Goal: Transaction & Acquisition: Purchase product/service

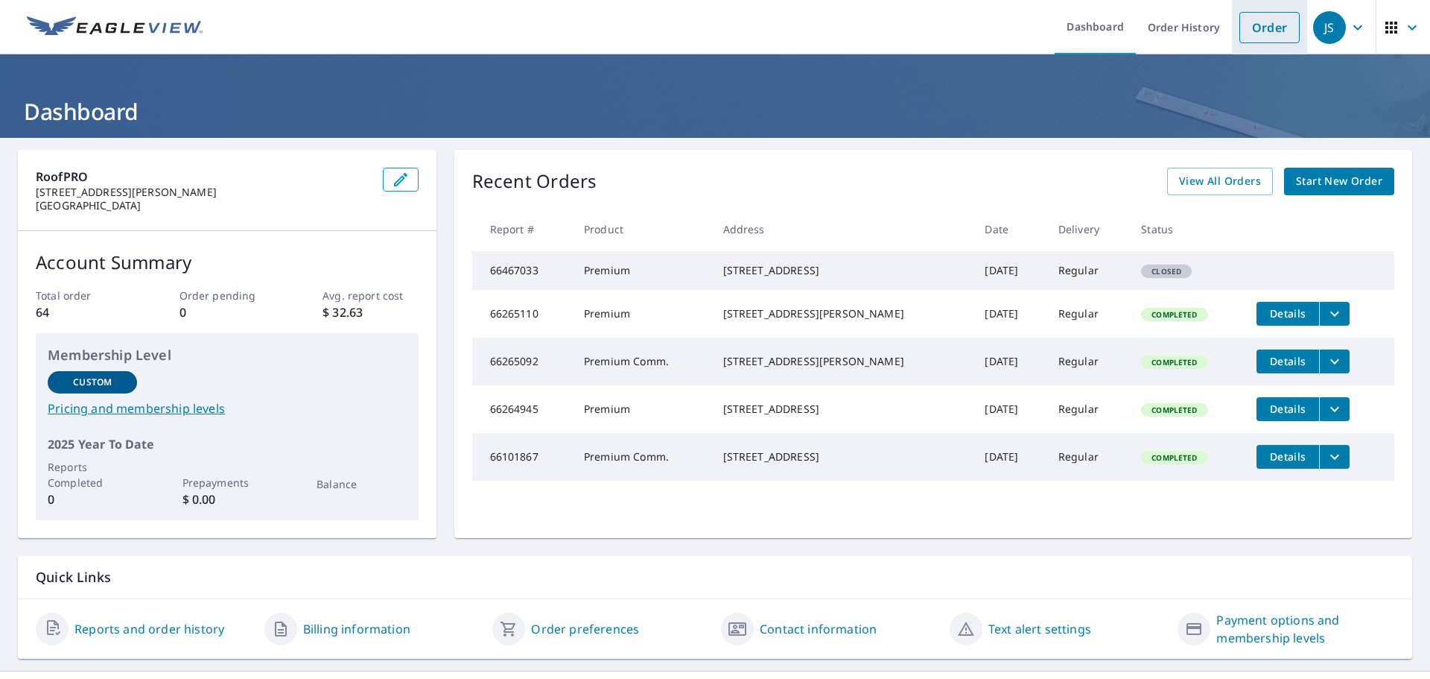
click at [1243, 32] on link "Order" at bounding box center [1270, 27] width 60 height 31
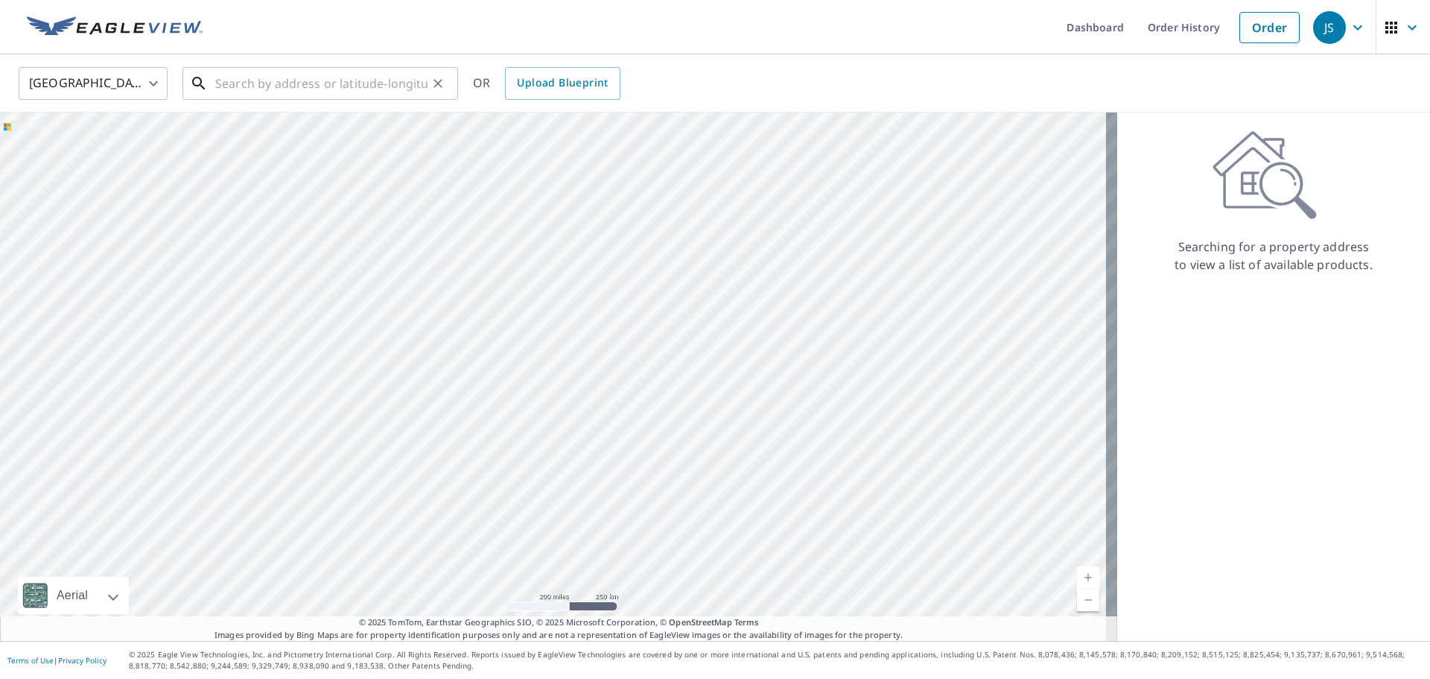
click at [272, 83] on input "text" at bounding box center [321, 84] width 212 height 42
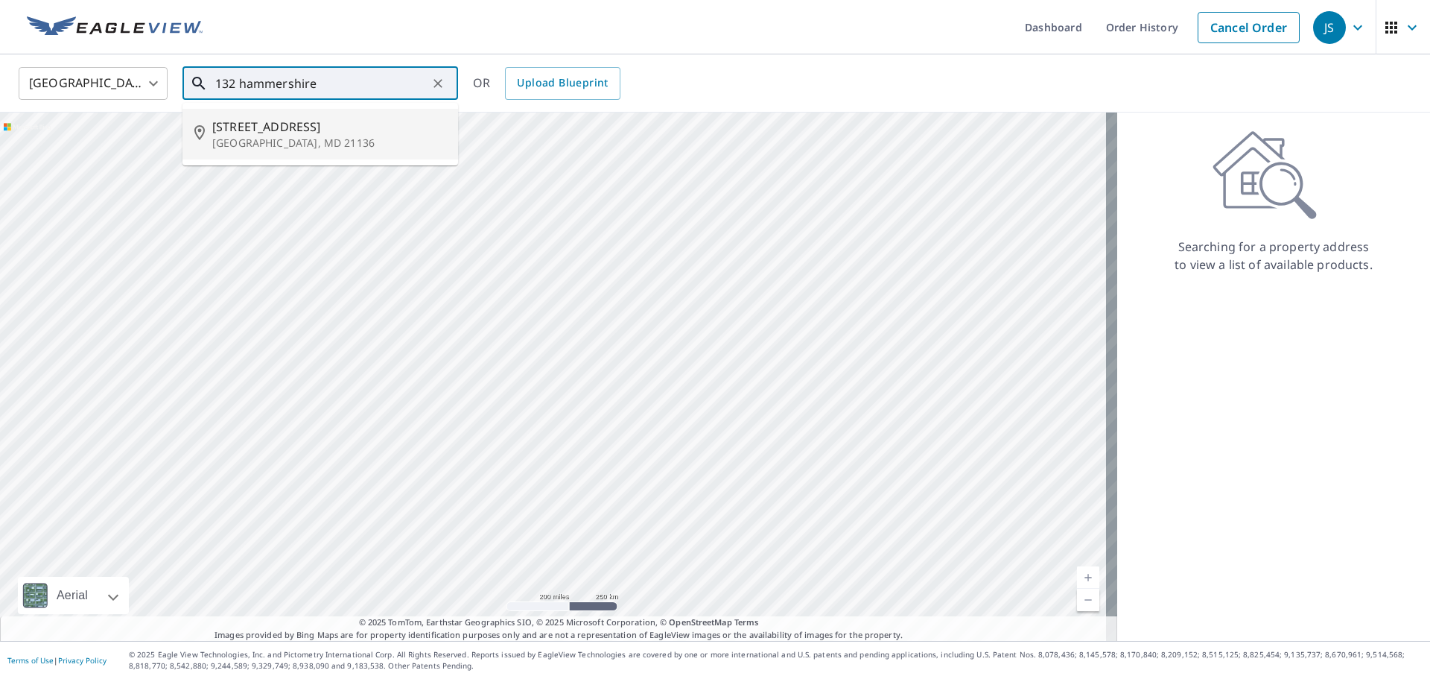
click at [274, 134] on span "[STREET_ADDRESS]" at bounding box center [329, 127] width 234 height 18
type input "[STREET_ADDRESS]"
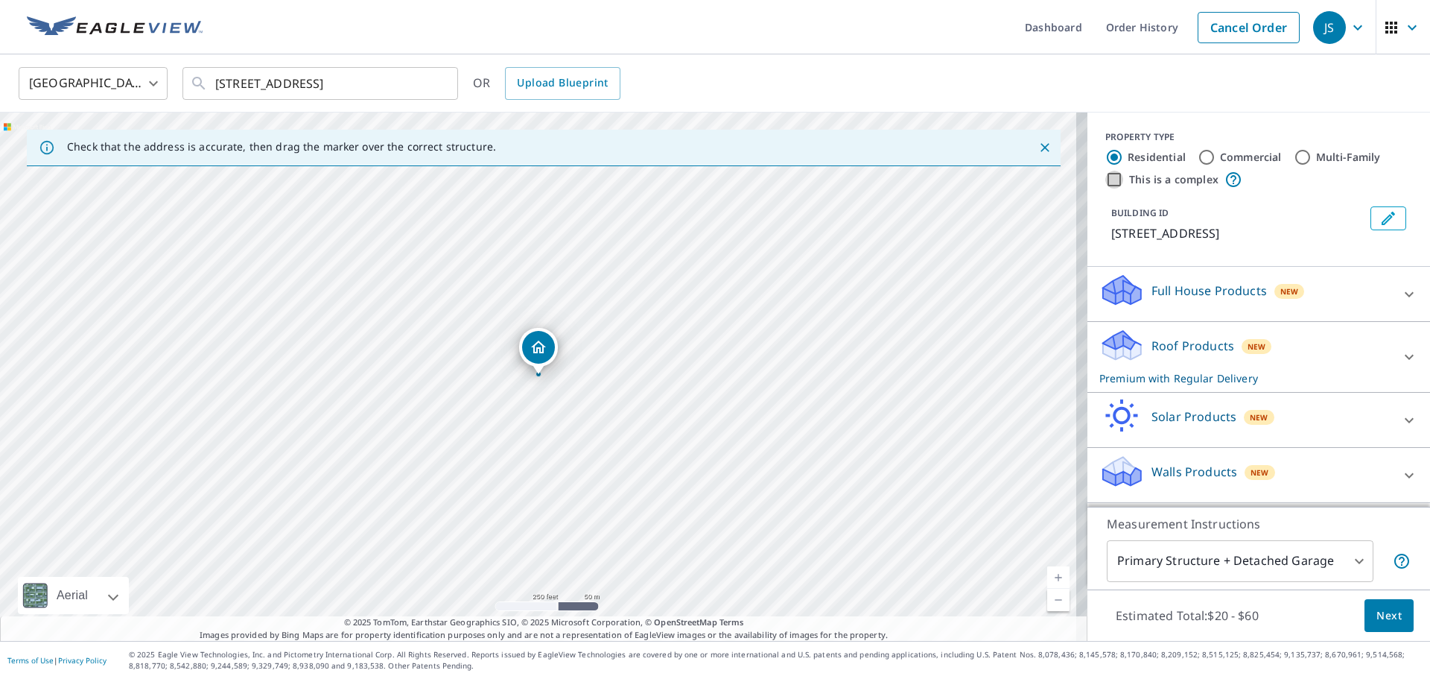
click at [1106, 175] on input "This is a complex" at bounding box center [1115, 180] width 18 height 18
checkbox input "true"
radio input "false"
radio input "true"
type input "4"
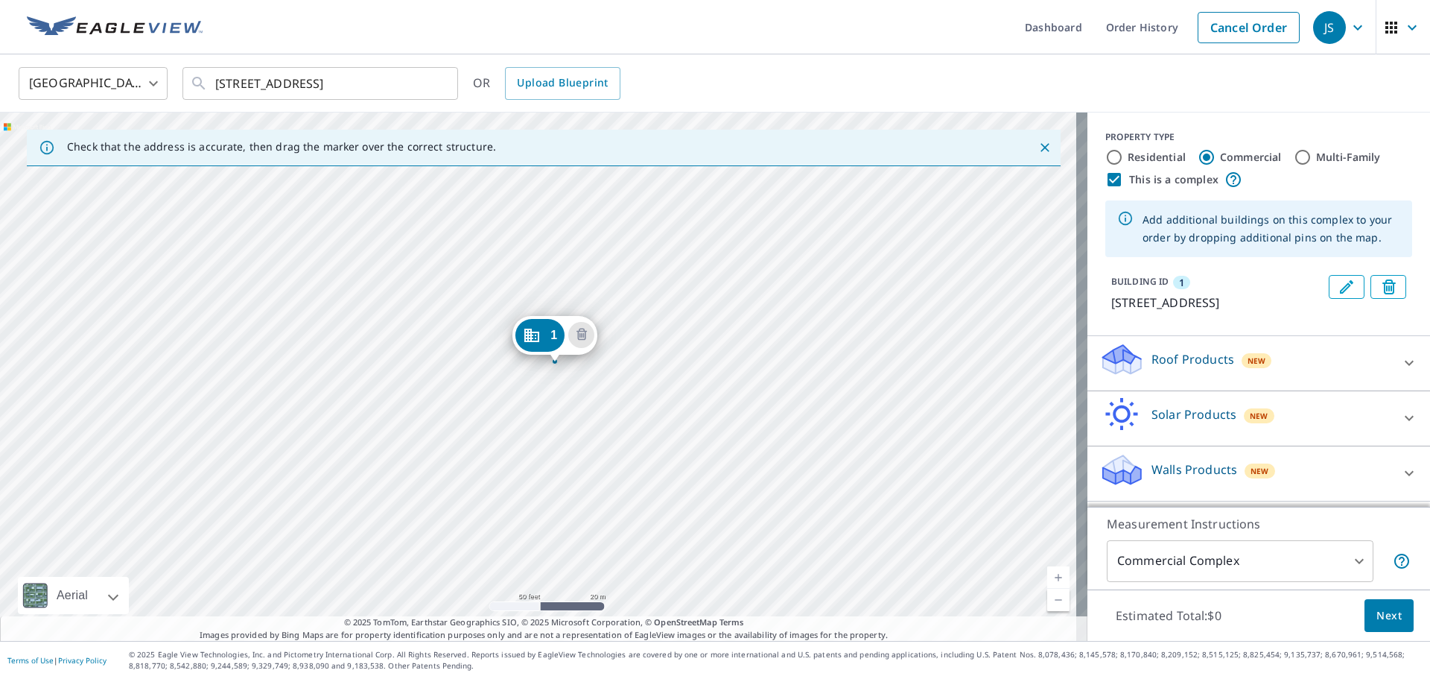
click at [525, 367] on div "[STREET_ADDRESS]" at bounding box center [544, 377] width 1088 height 528
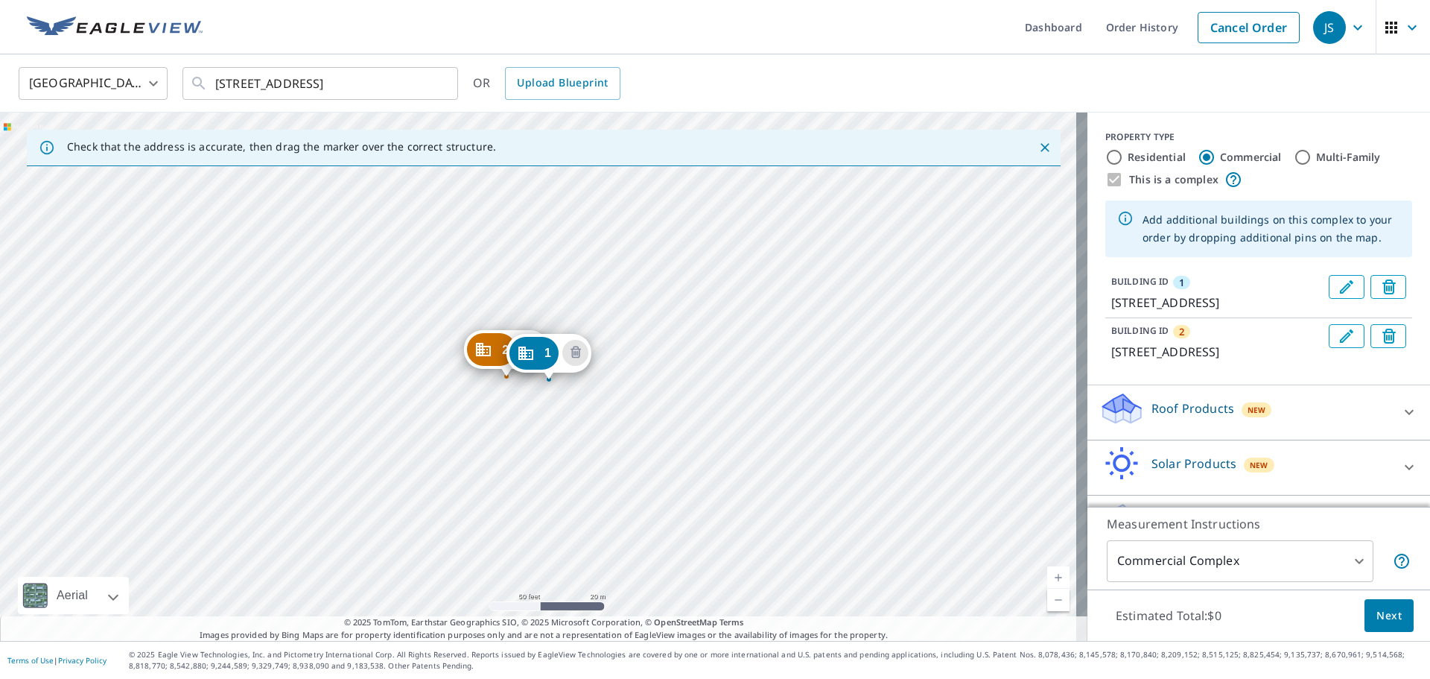
drag, startPoint x: 530, startPoint y: 346, endPoint x: 540, endPoint y: 352, distance: 11.7
drag, startPoint x: 529, startPoint y: 351, endPoint x: 531, endPoint y: 384, distance: 33.6
drag, startPoint x: 473, startPoint y: 300, endPoint x: 473, endPoint y: 340, distance: 40.2
click at [516, 305] on div "2 [STREET_ADDRESS] 1 [STREET_ADDRESS]" at bounding box center [544, 377] width 1088 height 528
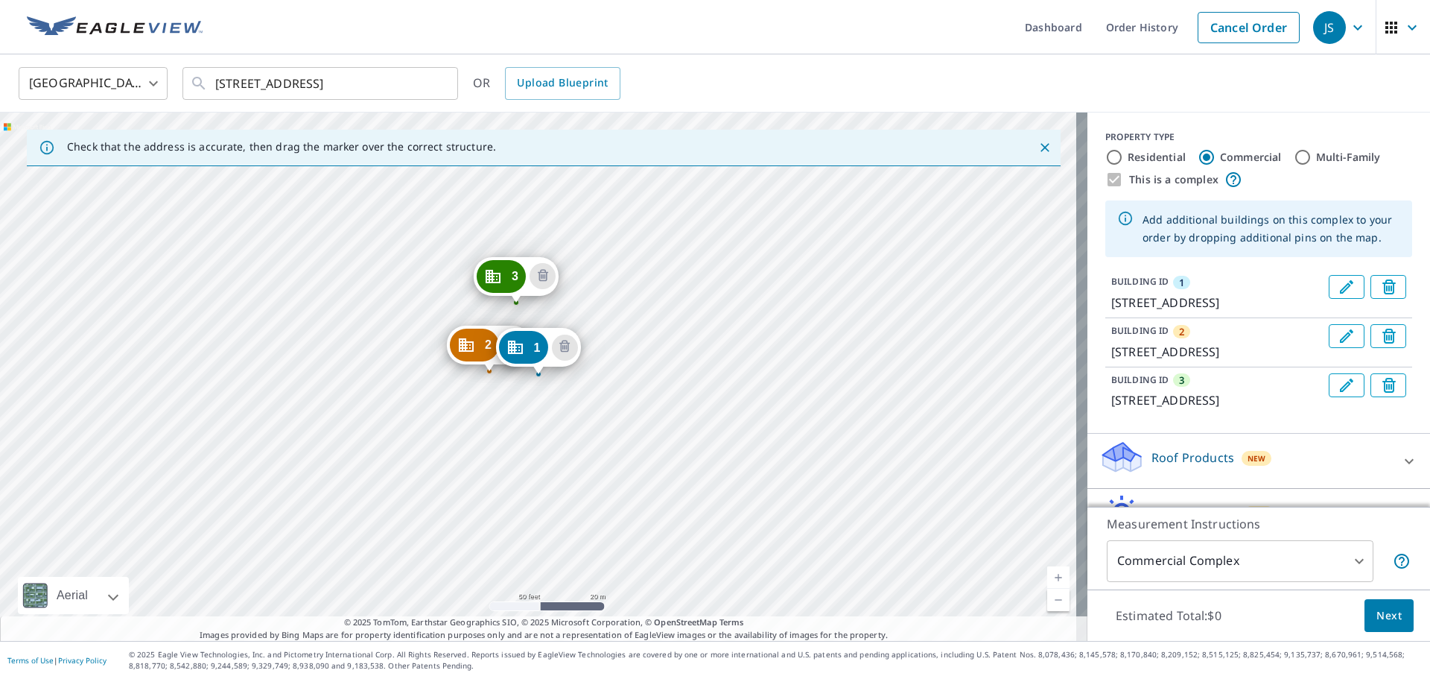
click at [485, 303] on div "2 [STREET_ADDRESS] 3 [STREET_ADDRESS] 1 [STREET_ADDRESS]" at bounding box center [544, 377] width 1088 height 528
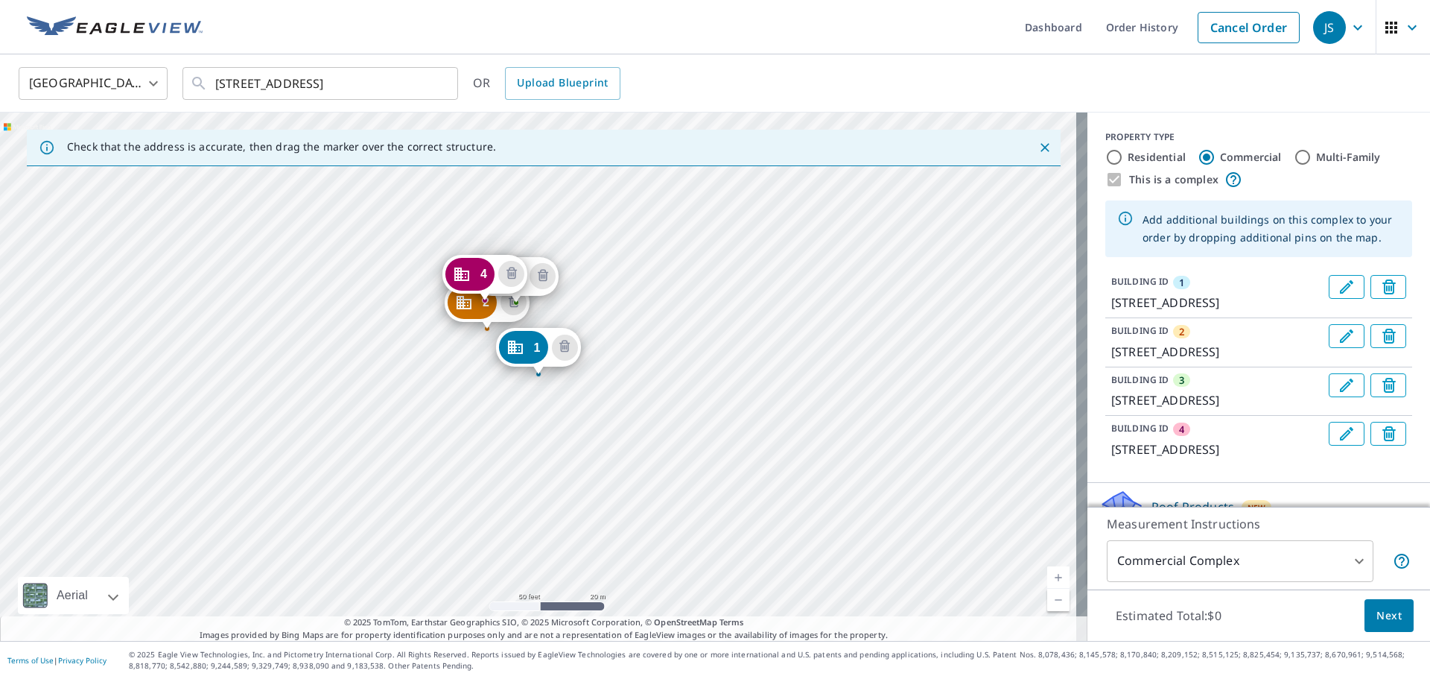
drag, startPoint x: 476, startPoint y: 345, endPoint x: 474, endPoint y: 302, distance: 42.5
drag, startPoint x: 515, startPoint y: 343, endPoint x: 492, endPoint y: 299, distance: 50.3
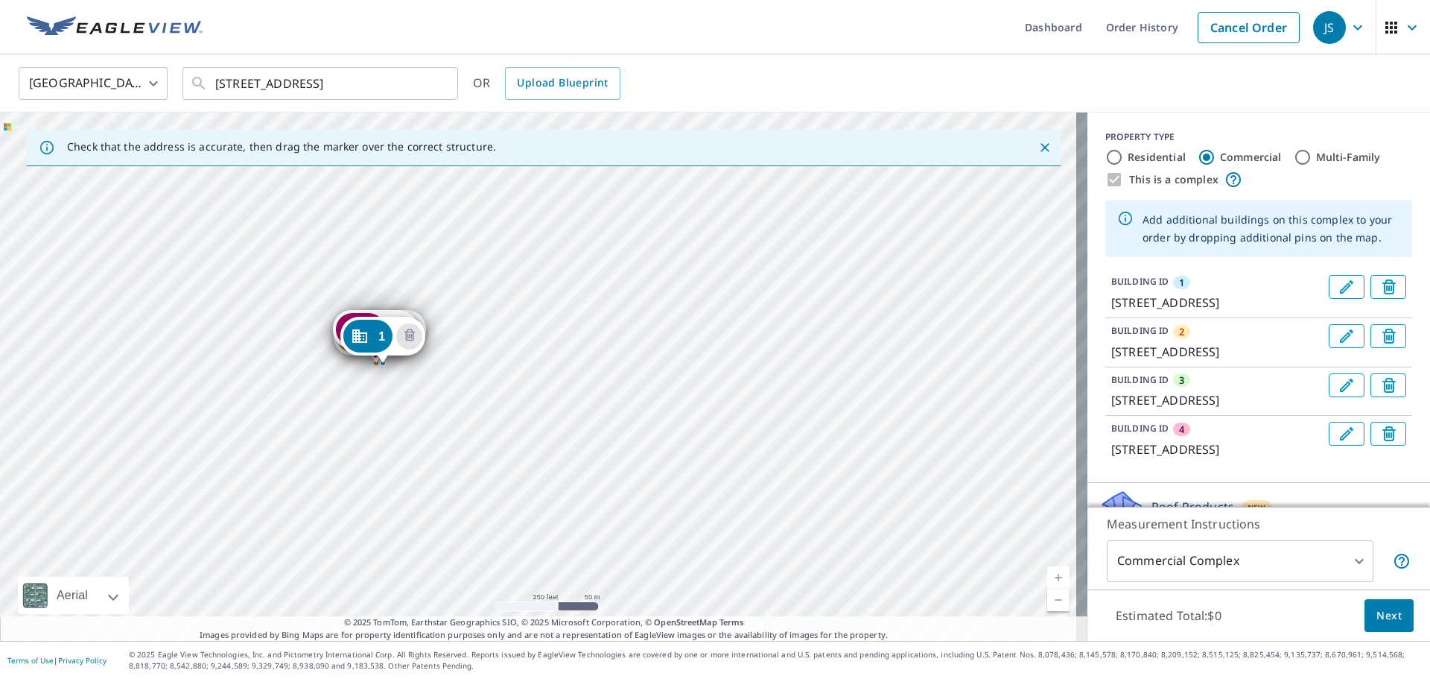
drag, startPoint x: 732, startPoint y: 422, endPoint x: 424, endPoint y: 435, distance: 308.0
click at [424, 435] on div "2 [STREET_ADDRESS] 3 [STREET_ADDRESS] 4 [STREET_ADDRESS] 1 [STREET_ADDRESS]" at bounding box center [544, 377] width 1088 height 528
drag, startPoint x: 388, startPoint y: 335, endPoint x: 508, endPoint y: 466, distance: 177.7
click at [508, 466] on div "2 [STREET_ADDRESS] 3 [STREET_ADDRESS] 4 [STREET_ADDRESS] 1 [STREET_ADDRESS]" at bounding box center [544, 377] width 1088 height 528
click at [541, 338] on div "2 [STREET_ADDRESS] 3 [STREET_ADDRESS] 4 [STREET_ADDRESS] 1 [STREET_ADDRESS]" at bounding box center [544, 377] width 1088 height 528
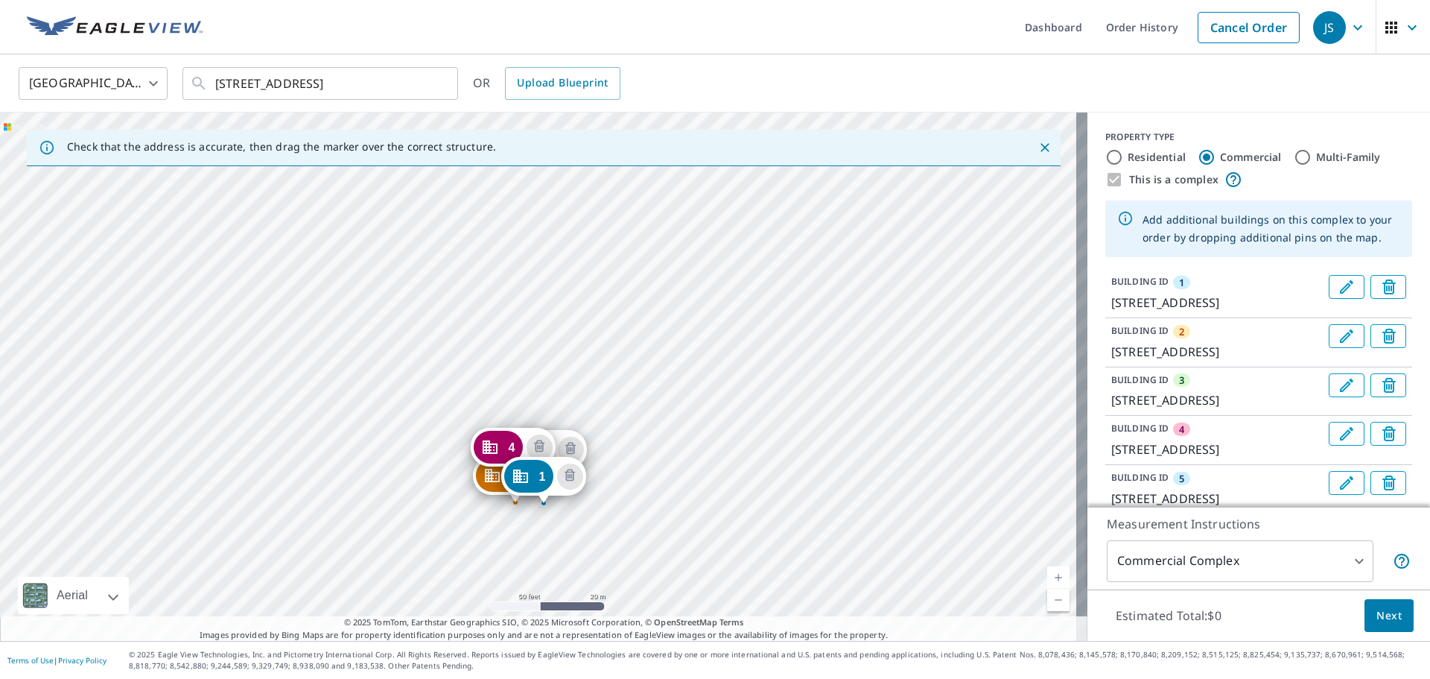
drag, startPoint x: 565, startPoint y: 226, endPoint x: 571, endPoint y: 358, distance: 131.3
click at [571, 358] on div "2 [STREET_ADDRESS] 3 [STREET_ADDRESS] 4 [STREET_ADDRESS] 5 [STREET_ADDRESS] 1 […" at bounding box center [544, 377] width 1088 height 528
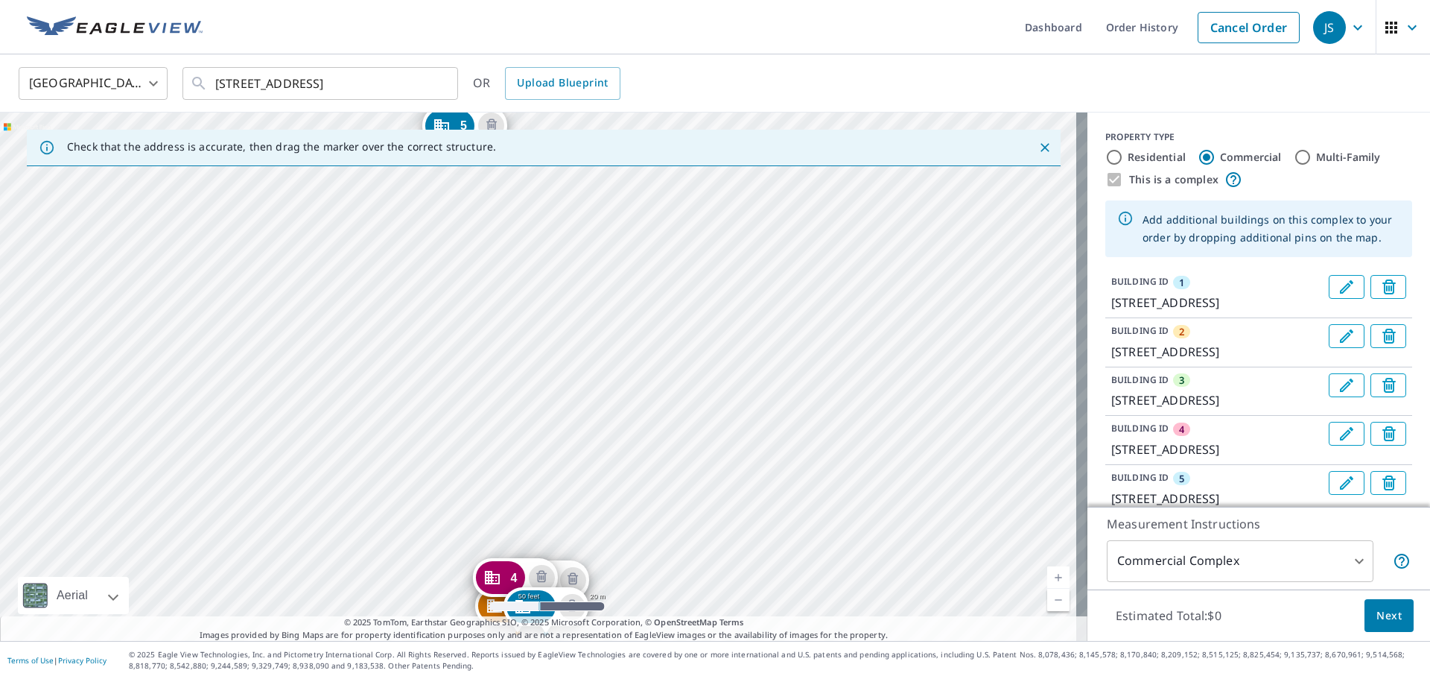
drag, startPoint x: 483, startPoint y: 248, endPoint x: 484, endPoint y: 376, distance: 128.2
click at [484, 376] on div "2 [STREET_ADDRESS] 3 [STREET_ADDRESS] 4 [STREET_ADDRESS] 5 [STREET_ADDRESS] 1 […" at bounding box center [544, 377] width 1088 height 528
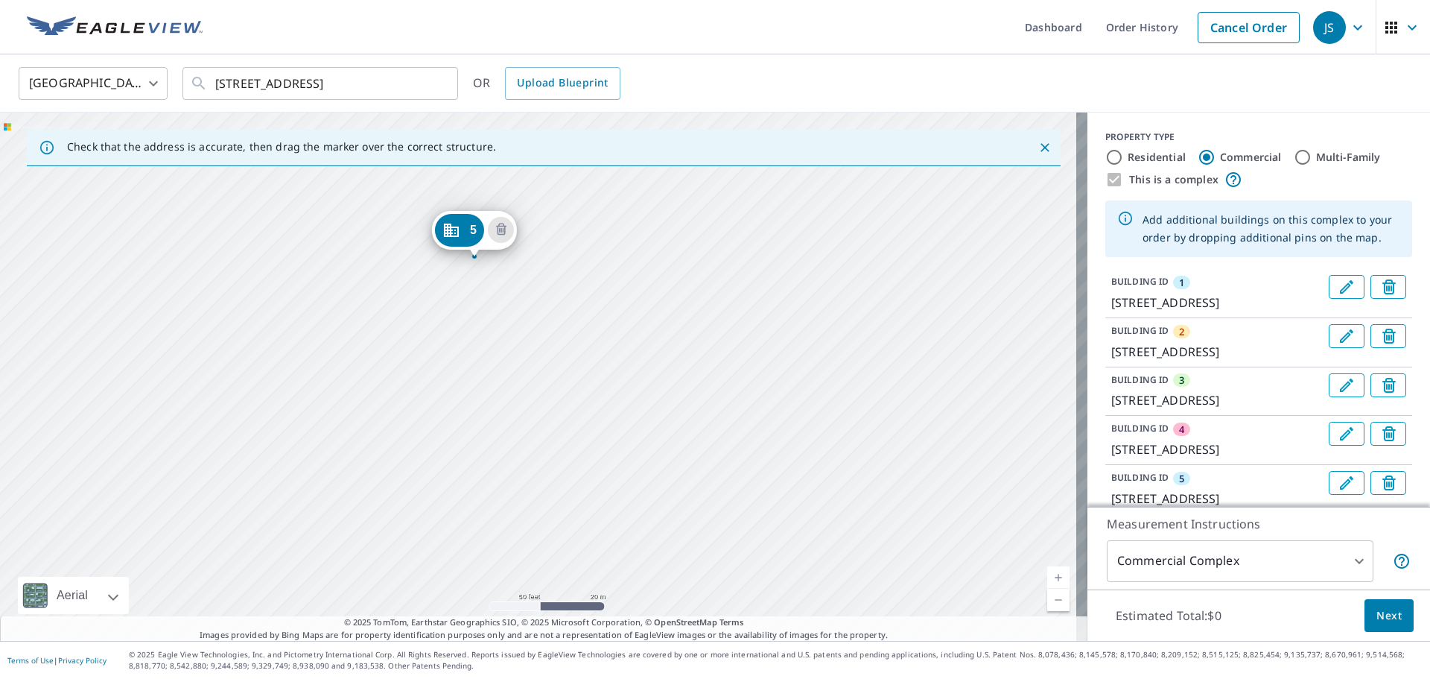
drag, startPoint x: 433, startPoint y: 250, endPoint x: 443, endPoint y: 355, distance: 105.5
click at [443, 355] on div "2 [STREET_ADDRESS] 3 [STREET_ADDRESS] 4 [STREET_ADDRESS] 5 [STREET_ADDRESS] 1 […" at bounding box center [544, 377] width 1088 height 528
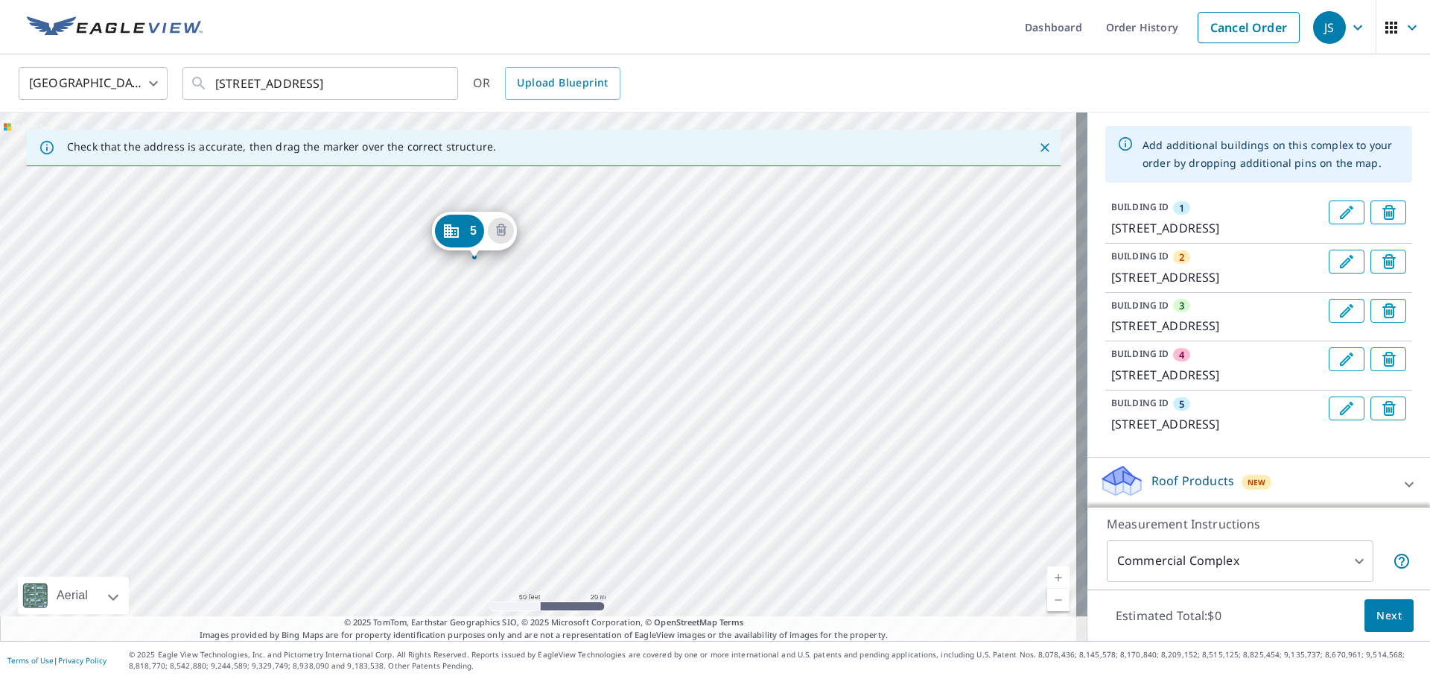
scroll to position [149, 0]
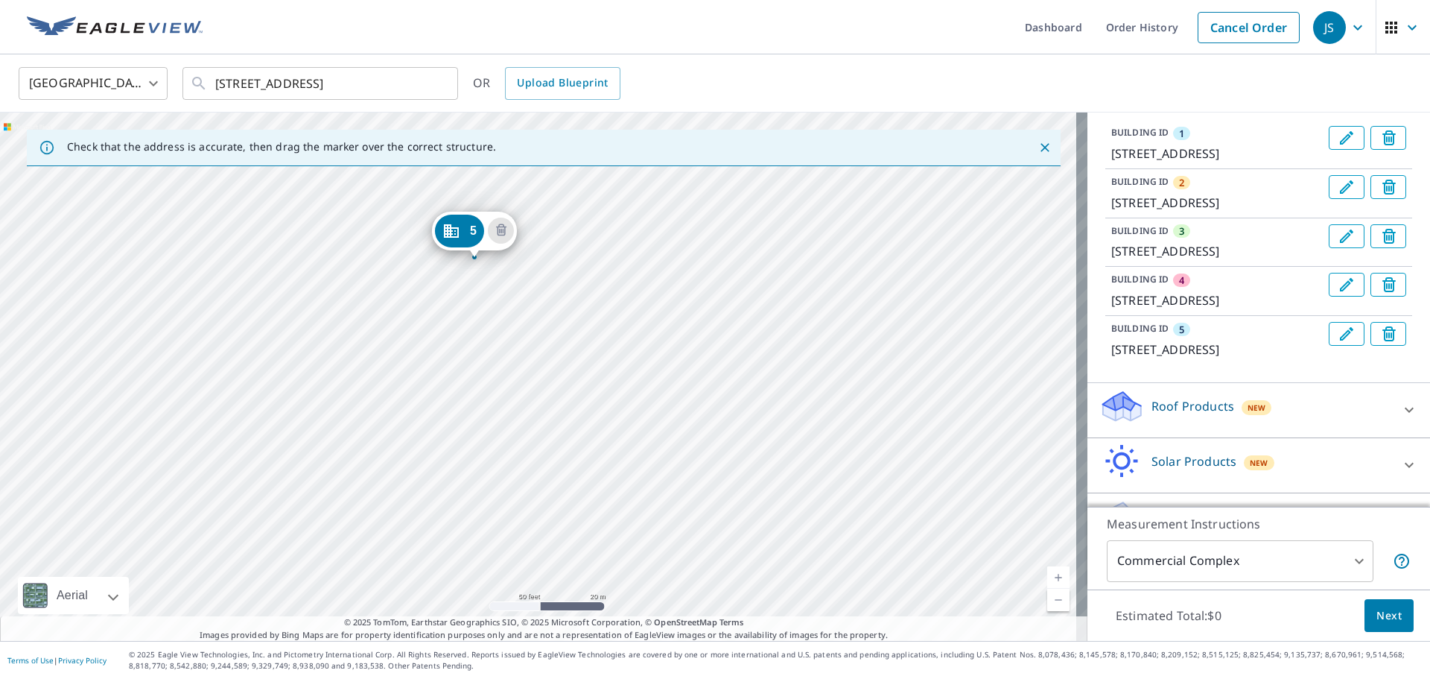
click at [448, 258] on div "2 [STREET_ADDRESS] 3 [STREET_ADDRESS] 4 [STREET_ADDRESS] 5 [STREET_ADDRESS] 1 […" at bounding box center [544, 377] width 1088 height 528
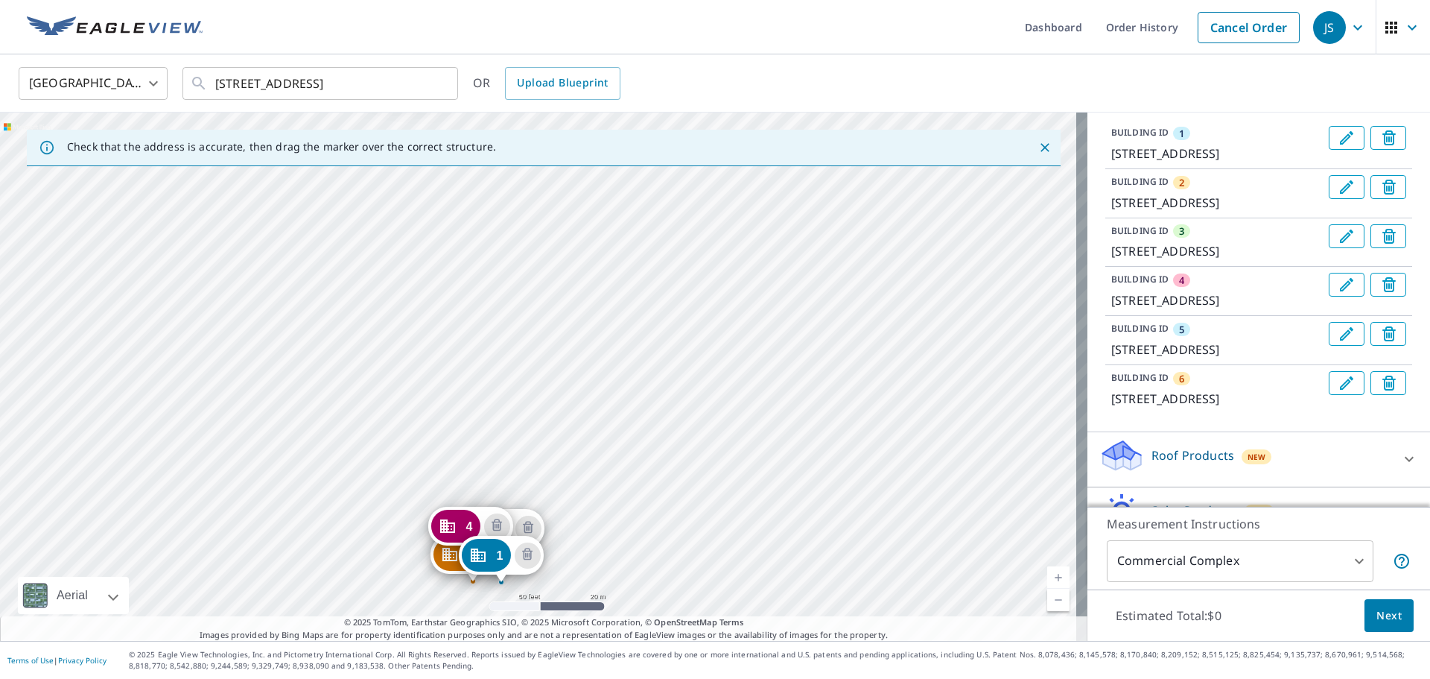
drag, startPoint x: 478, startPoint y: 208, endPoint x: 440, endPoint y: 416, distance: 211.2
click at [440, 416] on div "2 [STREET_ADDRESS] 3 [STREET_ADDRESS] 4 [STREET_ADDRESS] 5 [STREET_ADDRESS] 6 […" at bounding box center [544, 377] width 1088 height 528
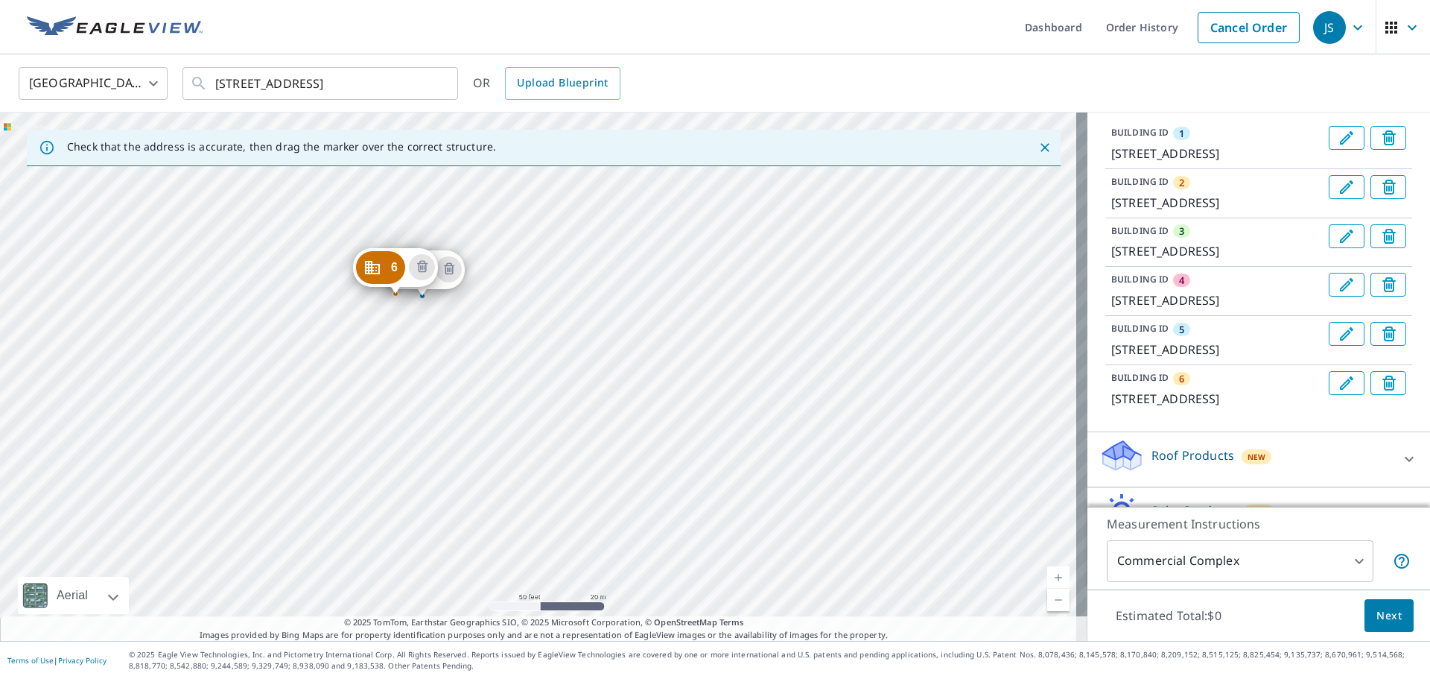
drag, startPoint x: 420, startPoint y: 232, endPoint x: 424, endPoint y: 427, distance: 195.2
click at [424, 427] on div "2 [STREET_ADDRESS] 3 [STREET_ADDRESS] 4 [STREET_ADDRESS] 5 [STREET_ADDRESS] 6 […" at bounding box center [544, 377] width 1088 height 528
drag, startPoint x: 402, startPoint y: 261, endPoint x: 410, endPoint y: 310, distance: 49.9
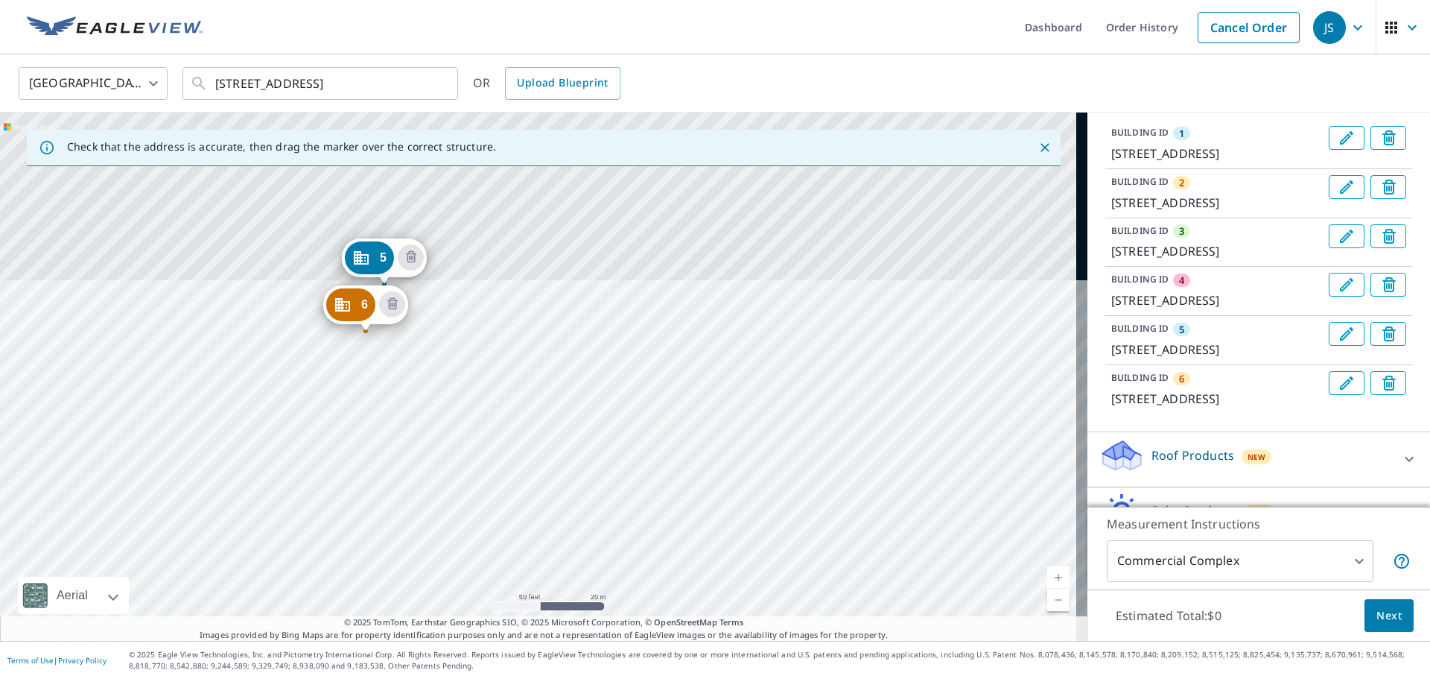
click at [365, 573] on div "2 [STREET_ADDRESS] 3 [STREET_ADDRESS] 4 [STREET_ADDRESS] 5 [STREET_ADDRESS] 6 […" at bounding box center [544, 377] width 1088 height 528
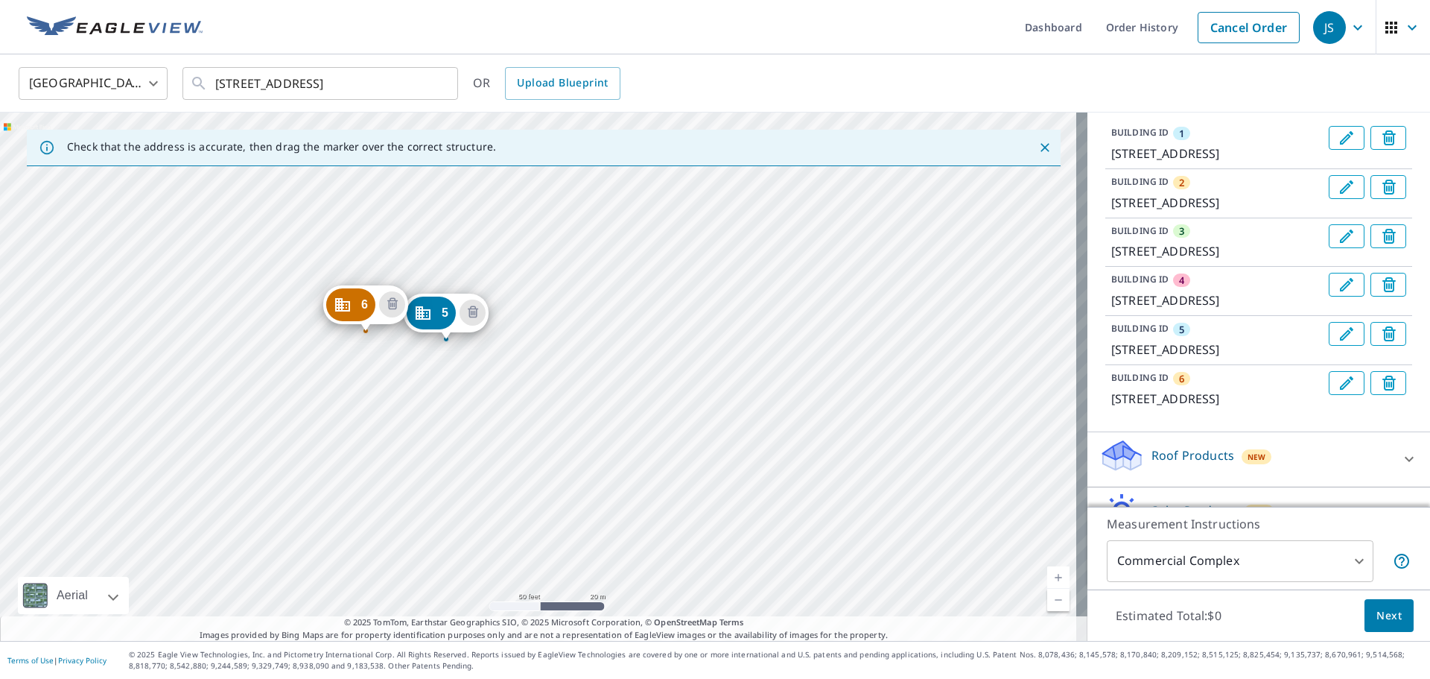
drag, startPoint x: 370, startPoint y: 257, endPoint x: 431, endPoint y: 312, distance: 82.3
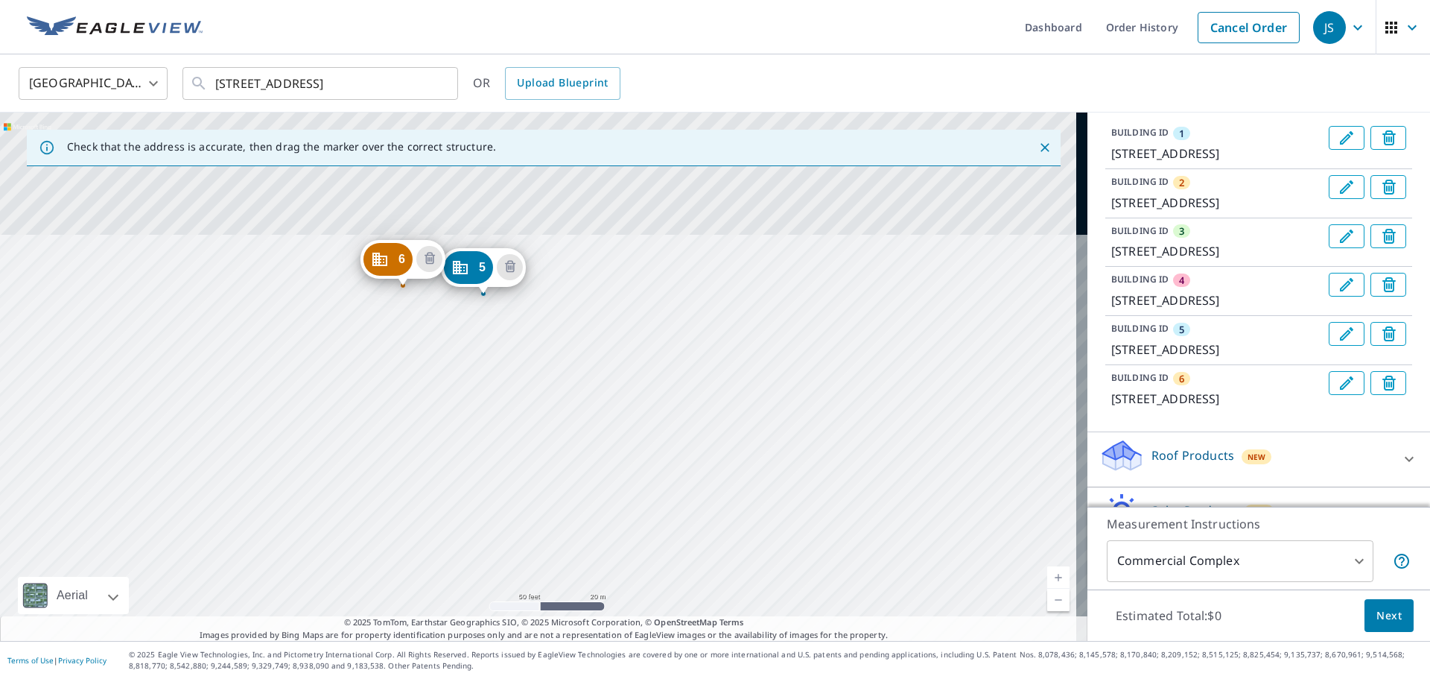
drag, startPoint x: 396, startPoint y: 191, endPoint x: 360, endPoint y: 538, distance: 349.0
click at [360, 538] on div "2 [STREET_ADDRESS] 3 [STREET_ADDRESS] 4 [STREET_ADDRESS] 5 [STREET_ADDRESS] 6 […" at bounding box center [544, 377] width 1088 height 528
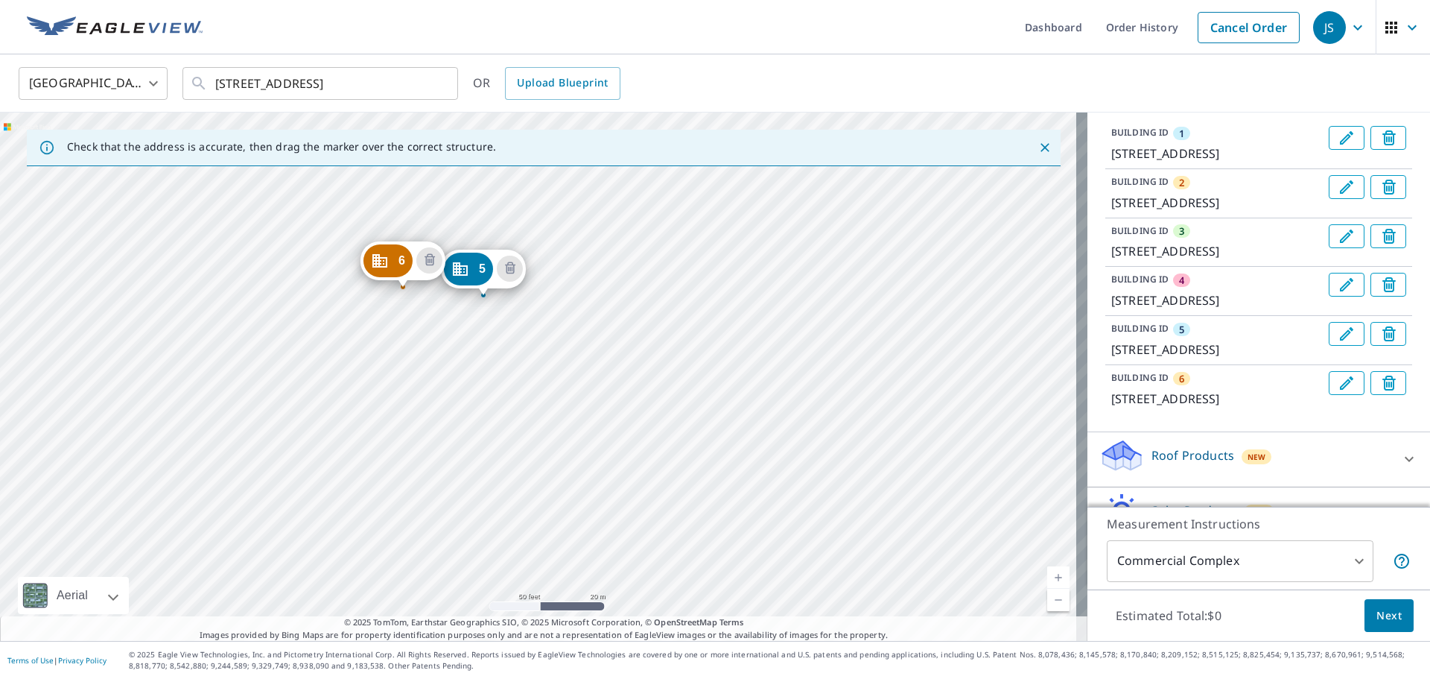
click at [418, 220] on div "2 [STREET_ADDRESS] 3 [STREET_ADDRESS] 4 [STREET_ADDRESS] 5 [STREET_ADDRESS] 6 […" at bounding box center [544, 377] width 1088 height 528
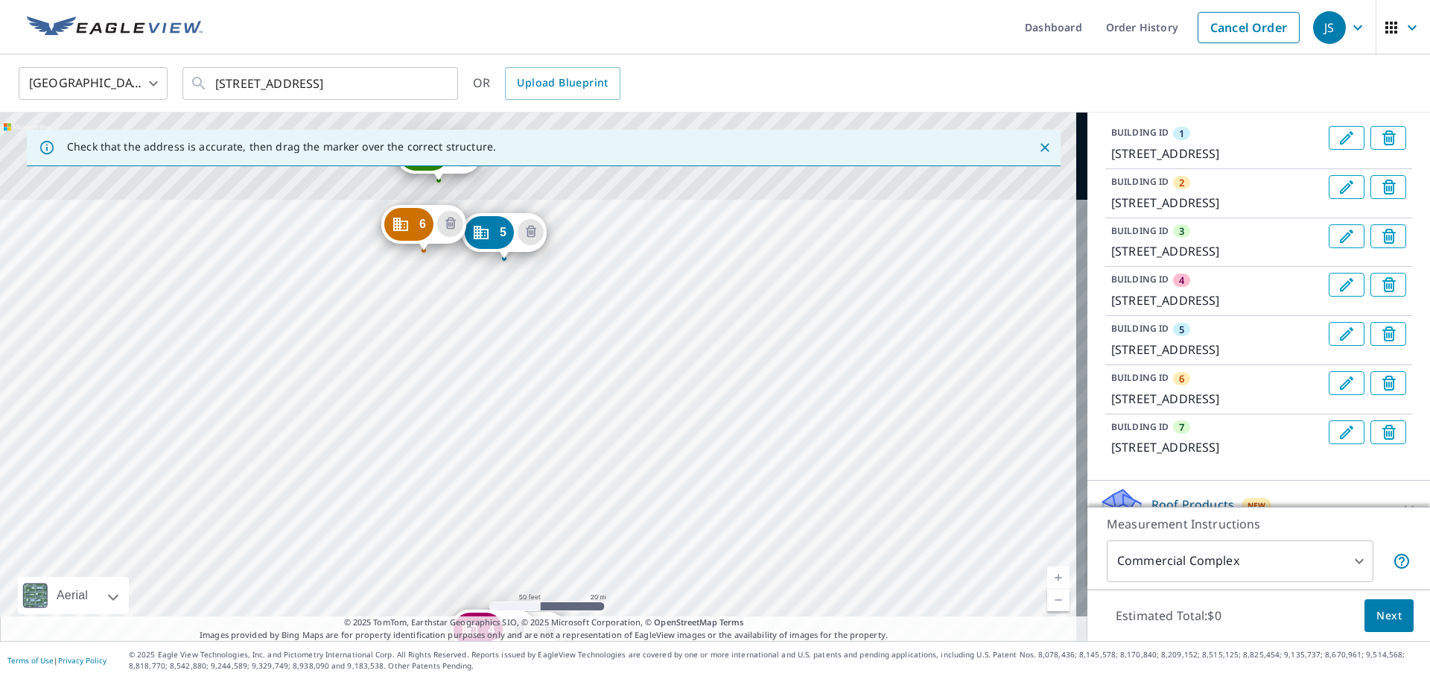
drag, startPoint x: 413, startPoint y: 220, endPoint x: 401, endPoint y: 530, distance: 310.2
click at [401, 530] on div "2 [STREET_ADDRESS] 3 [STREET_ADDRESS] 4 [STREET_ADDRESS] 5 [STREET_ADDRESS] 6 […" at bounding box center [544, 377] width 1088 height 528
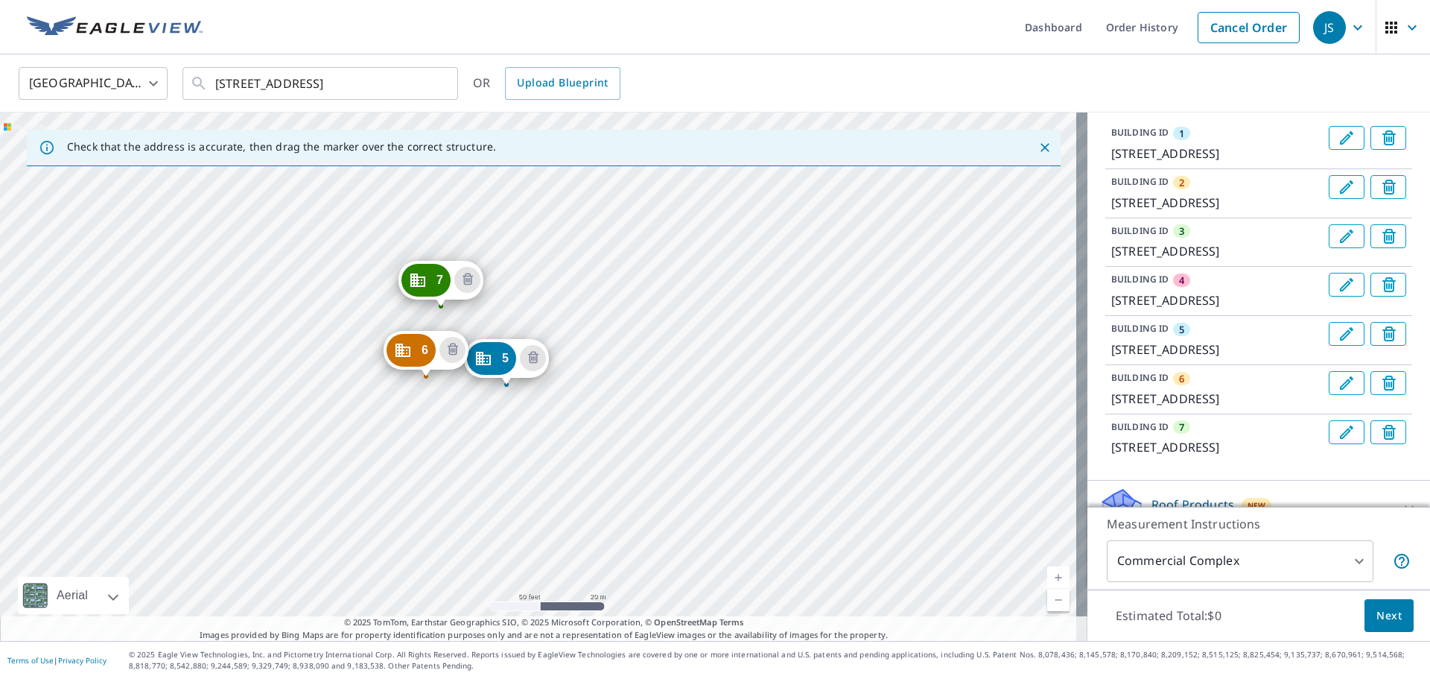
drag, startPoint x: 387, startPoint y: 259, endPoint x: 386, endPoint y: 385, distance: 126.7
click at [386, 385] on div "2 [STREET_ADDRESS] 3 [STREET_ADDRESS] 4 [STREET_ADDRESS] 5 [STREET_ADDRESS] 6 […" at bounding box center [544, 377] width 1088 height 528
click at [413, 305] on div "[STREET_ADDRESS]" at bounding box center [441, 284] width 85 height 46
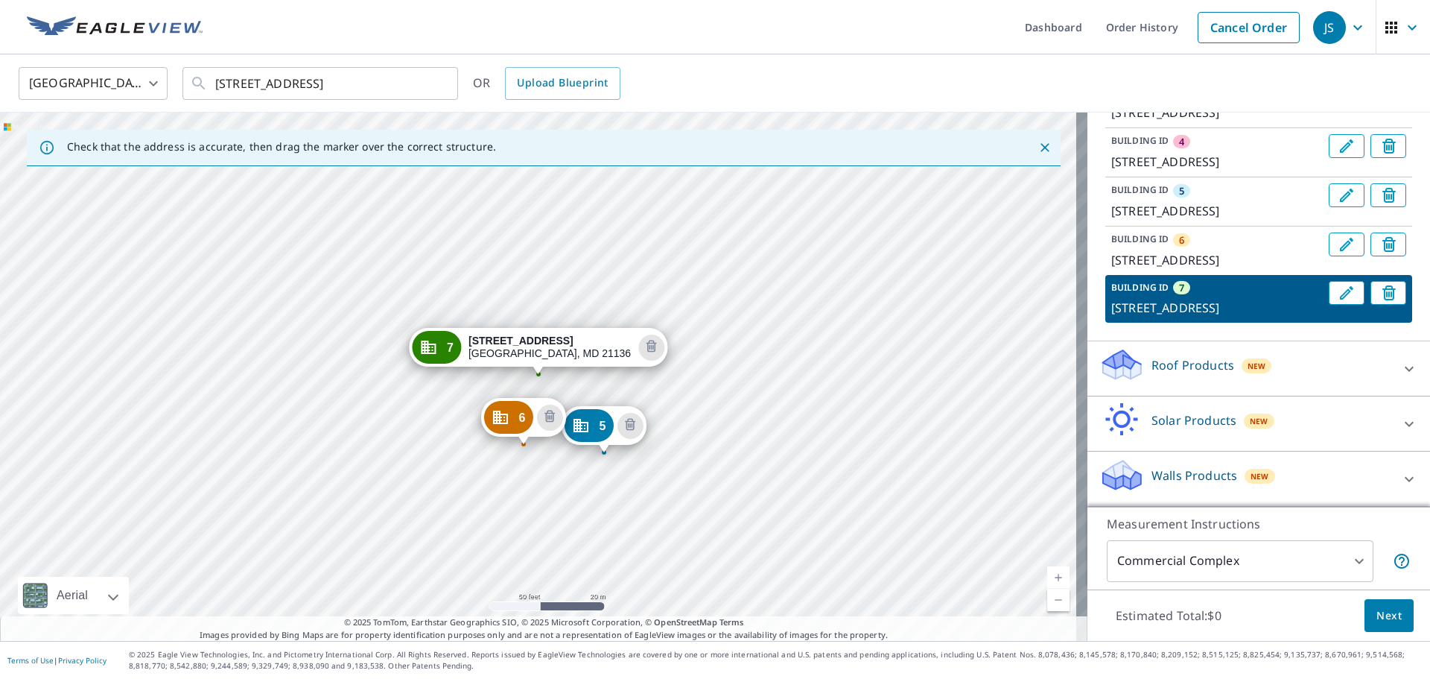
scroll to position [413, 0]
click at [1383, 237] on icon "Delete building 6" at bounding box center [1392, 246] width 18 height 18
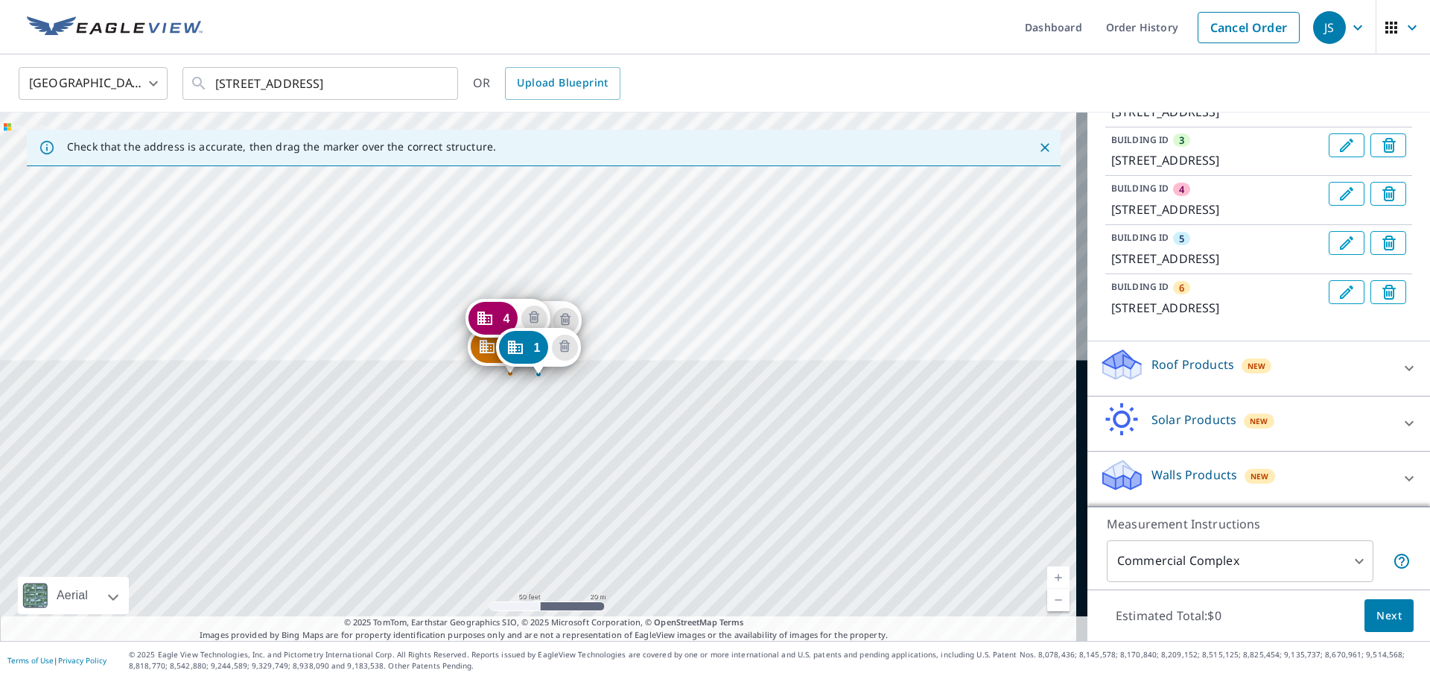
scroll to position [347, 0]
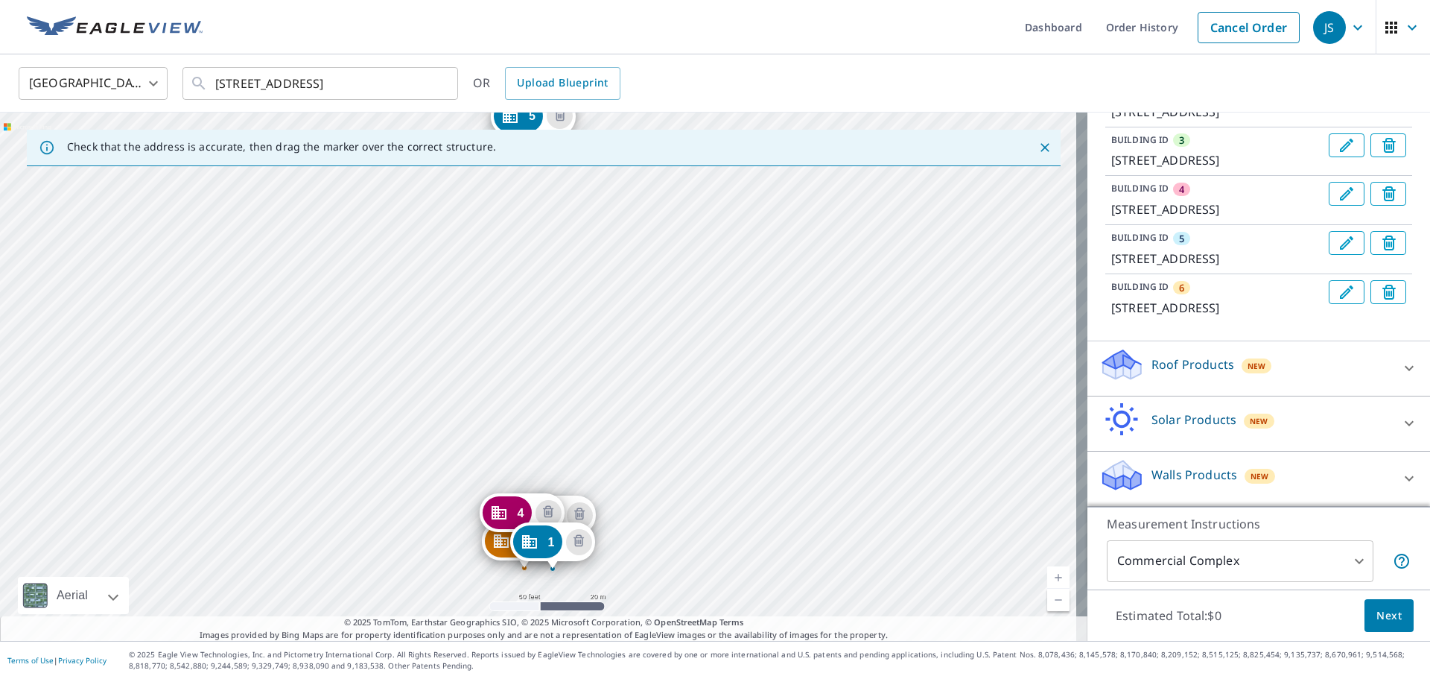
drag, startPoint x: 543, startPoint y: 225, endPoint x: 557, endPoint y: 419, distance: 195.0
click at [557, 419] on div "2 [STREET_ADDRESS] 3 [STREET_ADDRESS] 4 [STREET_ADDRESS] 5 [STREET_ADDRESS] 6 […" at bounding box center [544, 377] width 1088 height 528
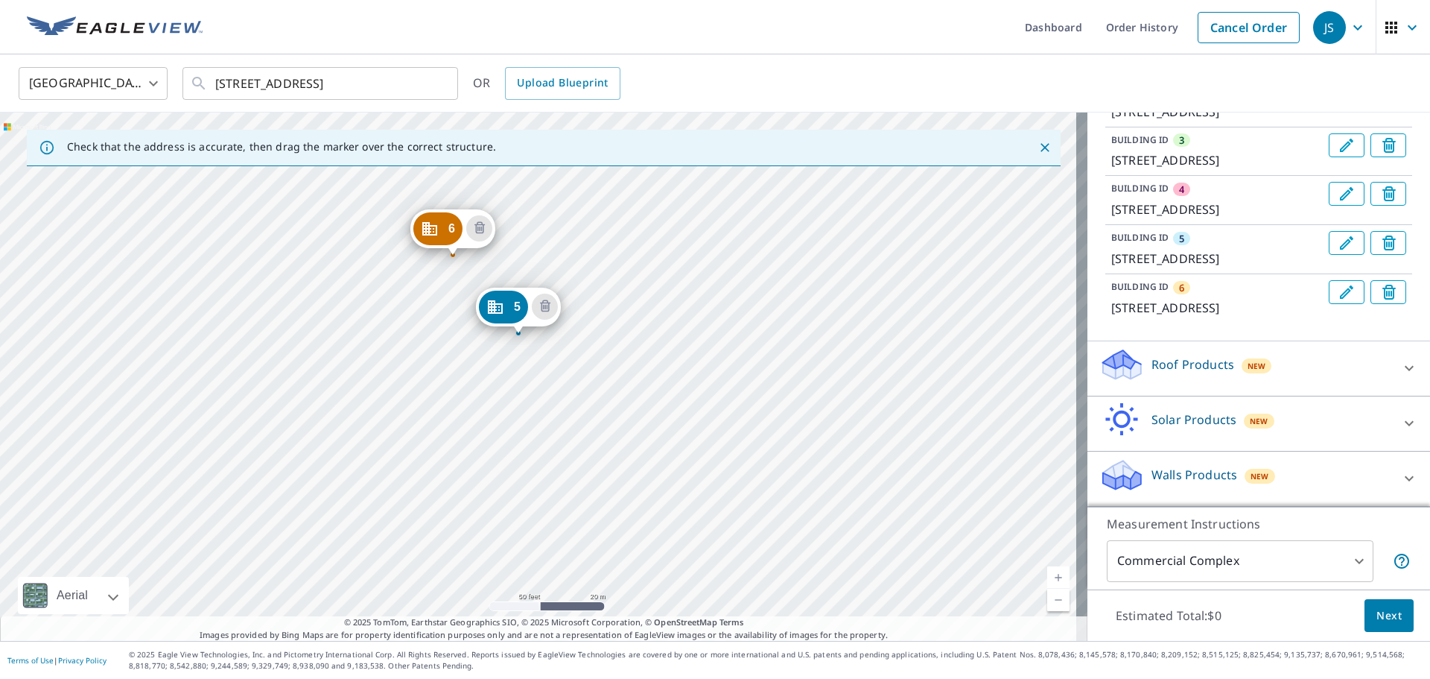
drag, startPoint x: 501, startPoint y: 252, endPoint x: 487, endPoint y: 443, distance: 191.3
click at [487, 443] on div "2 [STREET_ADDRESS] 3 [STREET_ADDRESS] 4 [STREET_ADDRESS] 5 [STREET_ADDRESS] 6 […" at bounding box center [544, 377] width 1088 height 528
click at [432, 262] on div "2 [STREET_ADDRESS] 3 [STREET_ADDRESS] 4 [STREET_ADDRESS] 5 [STREET_ADDRESS] 6 […" at bounding box center [544, 377] width 1088 height 528
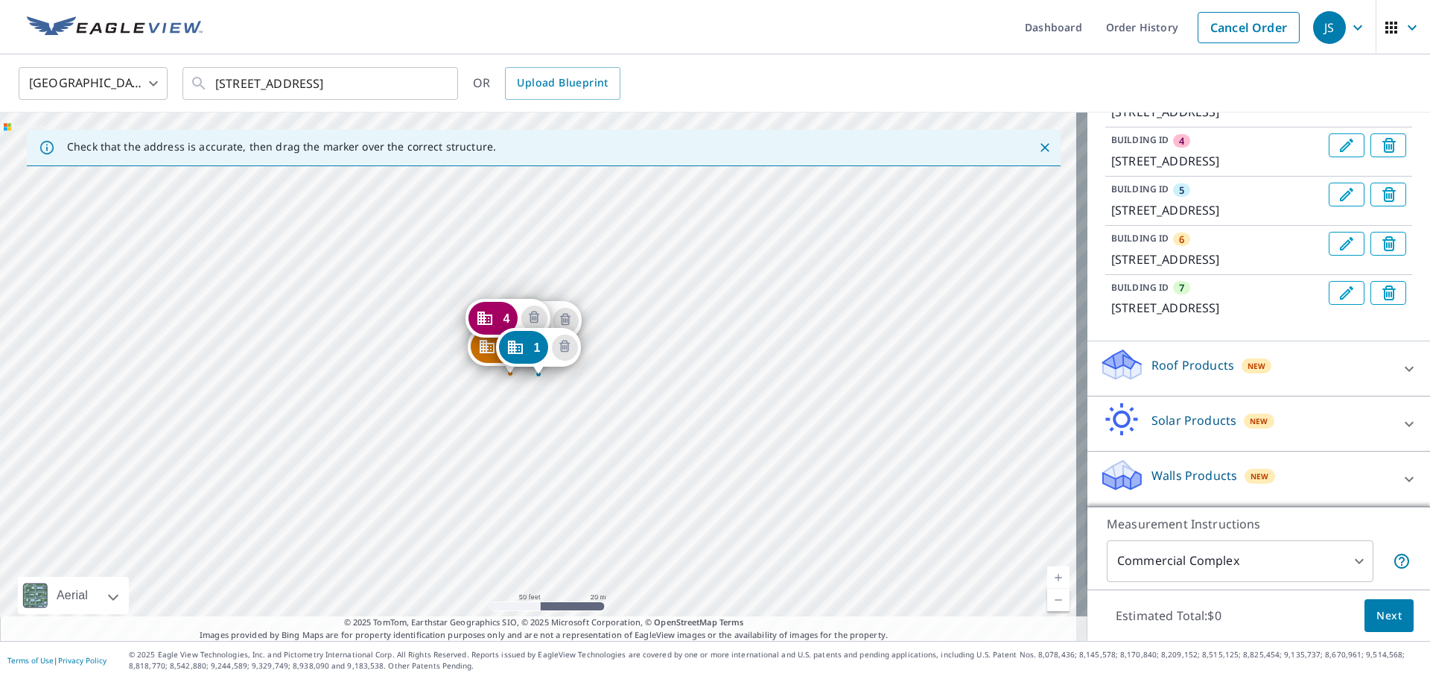
scroll to position [413, 0]
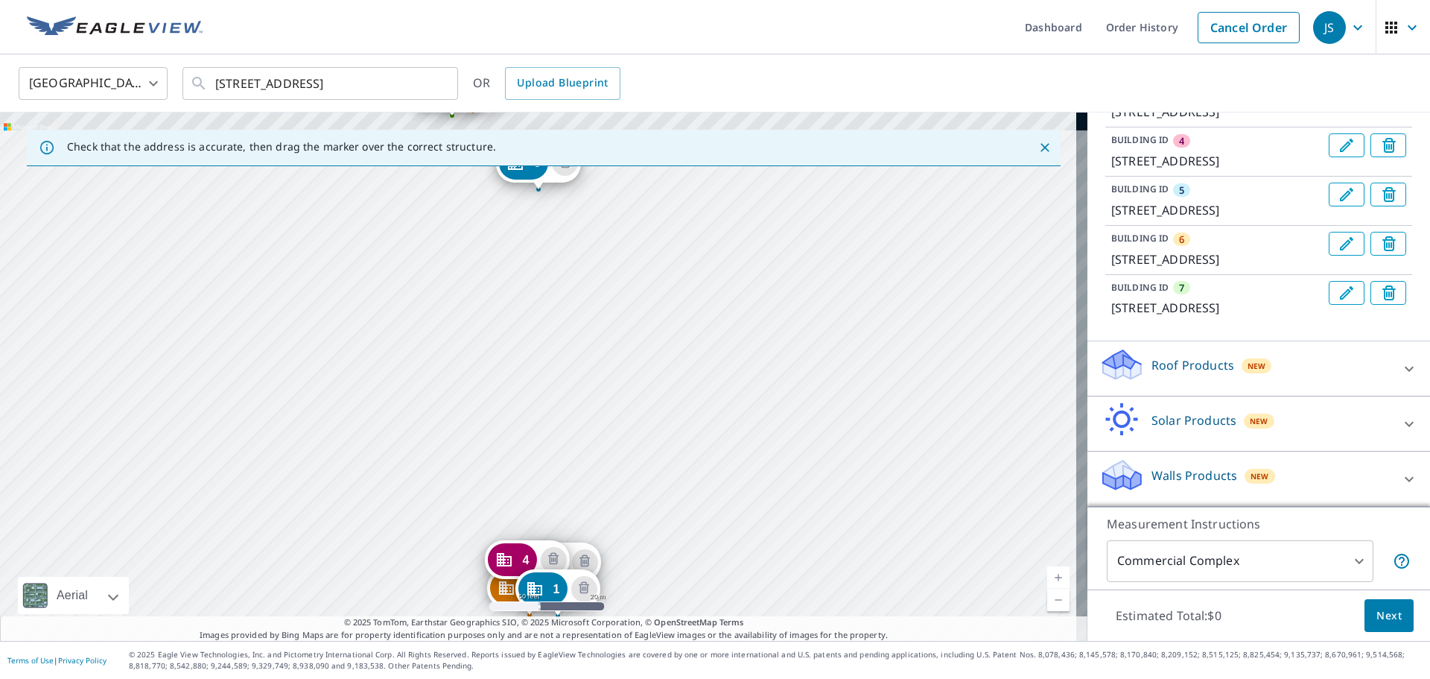
drag, startPoint x: 792, startPoint y: 262, endPoint x: 811, endPoint y: 503, distance: 242.2
click at [811, 503] on div "2 [STREET_ADDRESS] 3 [STREET_ADDRESS] 4 [STREET_ADDRESS] 5 [STREET_ADDRESS] 6 […" at bounding box center [544, 377] width 1088 height 528
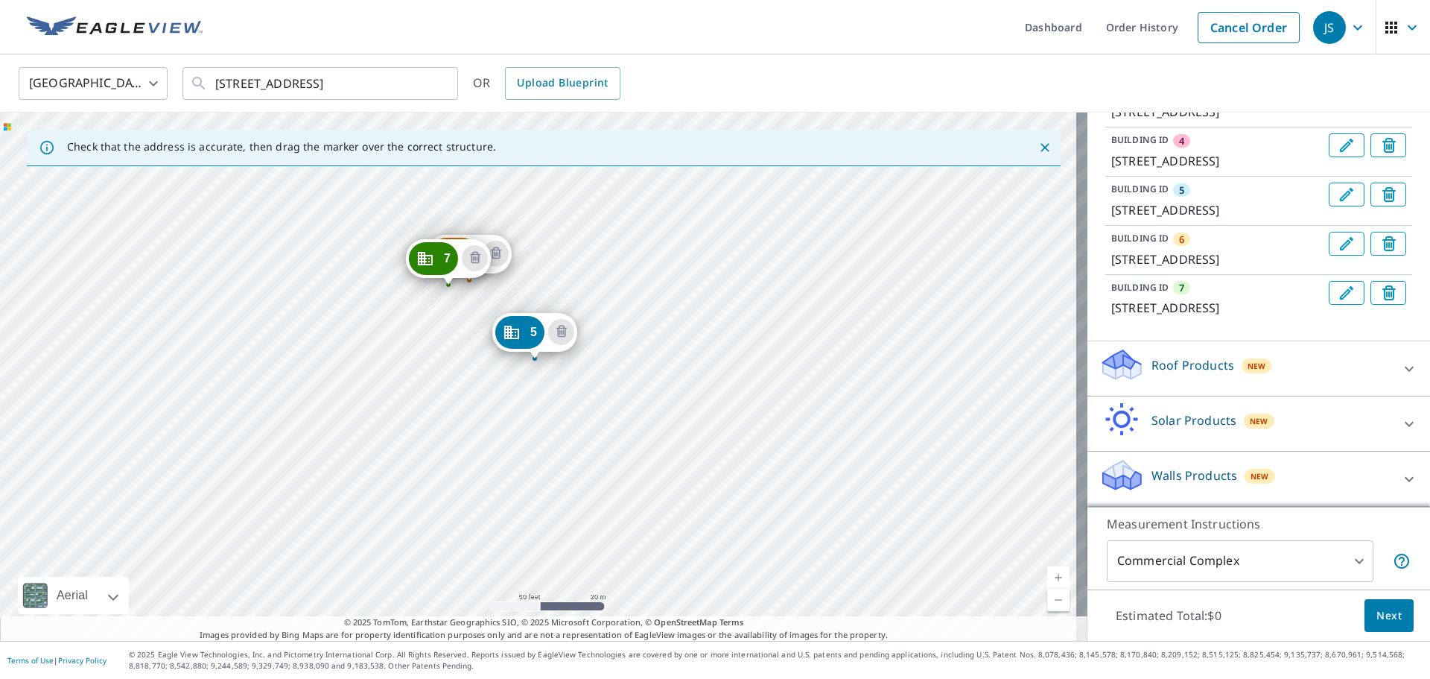
drag, startPoint x: 709, startPoint y: 335, endPoint x: 706, endPoint y: 504, distance: 169.2
click at [706, 504] on div "2 [STREET_ADDRESS] 3 [STREET_ADDRESS] 4 [STREET_ADDRESS] 5 [STREET_ADDRESS] 6 […" at bounding box center [544, 377] width 1088 height 528
click at [450, 308] on div "2 [STREET_ADDRESS] 3 [STREET_ADDRESS] 4 [STREET_ADDRESS] 5 [STREET_ADDRESS] 6 […" at bounding box center [544, 377] width 1088 height 528
click at [446, 305] on div "2 [STREET_ADDRESS] 3 [STREET_ADDRESS] 4 [STREET_ADDRESS] 5 [STREET_ADDRESS] 6 […" at bounding box center [544, 377] width 1088 height 528
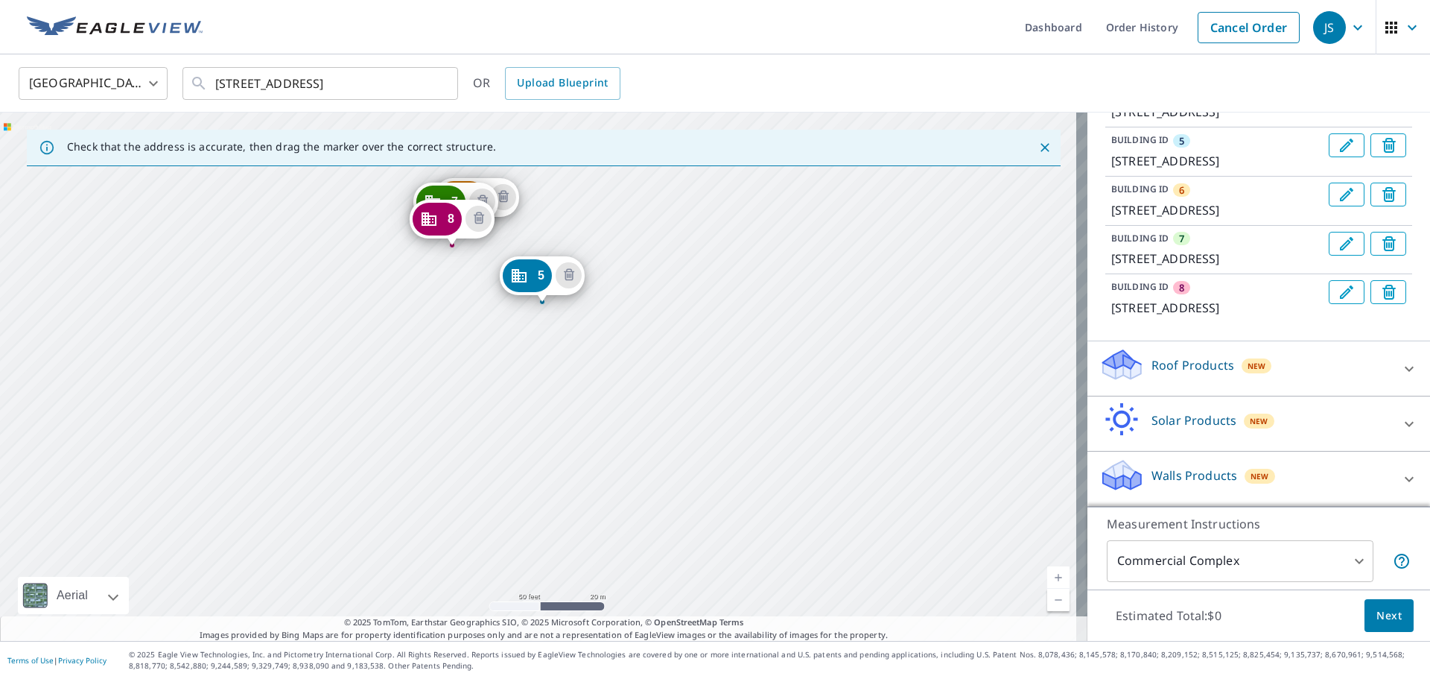
drag, startPoint x: 570, startPoint y: 439, endPoint x: 601, endPoint y: 602, distance: 166.0
click at [601, 602] on div "2 [STREET_ADDRESS] 3 [STREET_ADDRESS] 4 [STREET_ADDRESS] 5 [STREET_ADDRESS] 6 […" at bounding box center [544, 377] width 1088 height 528
click at [1383, 302] on icon "Delete building 8" at bounding box center [1392, 294] width 18 height 18
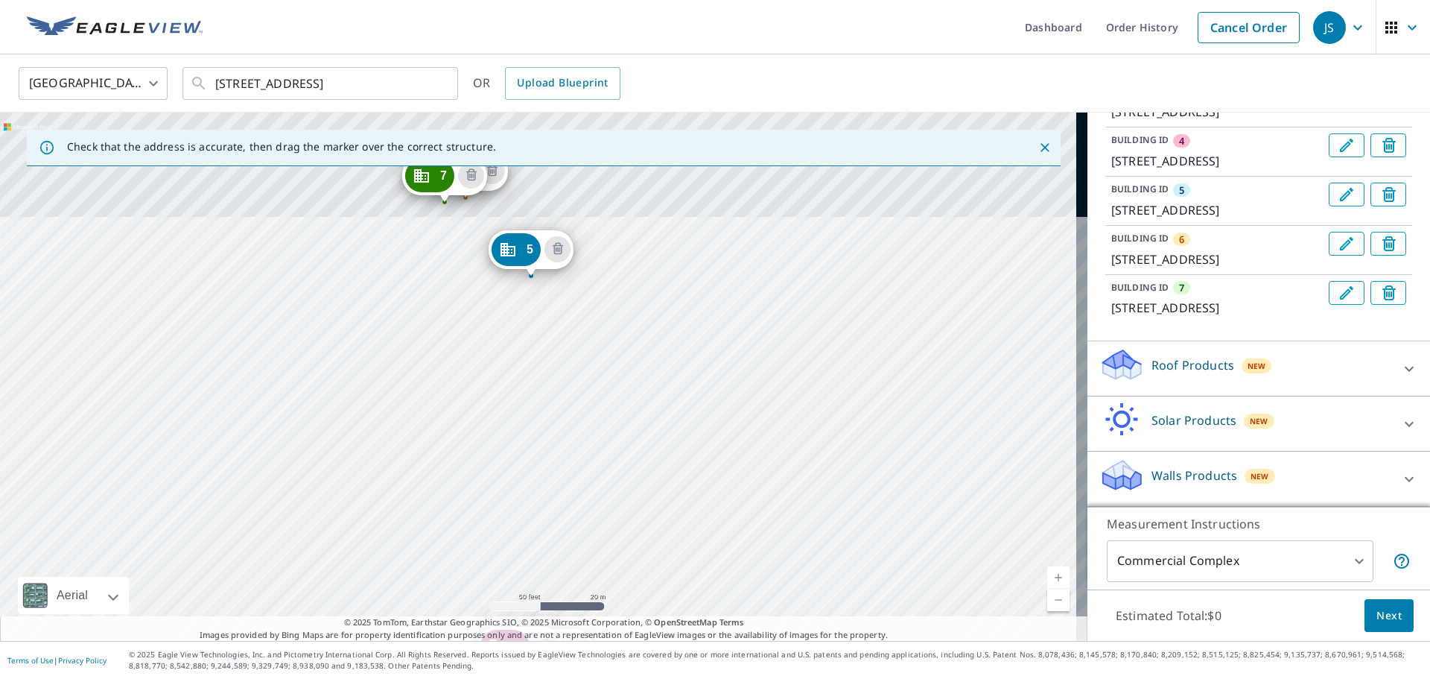
drag, startPoint x: 539, startPoint y: 212, endPoint x: 551, endPoint y: 540, distance: 328.0
click at [551, 540] on div "2 [STREET_ADDRESS] 3 [STREET_ADDRESS] 4 [STREET_ADDRESS] 5 [STREET_ADDRESS] 6 […" at bounding box center [544, 377] width 1088 height 528
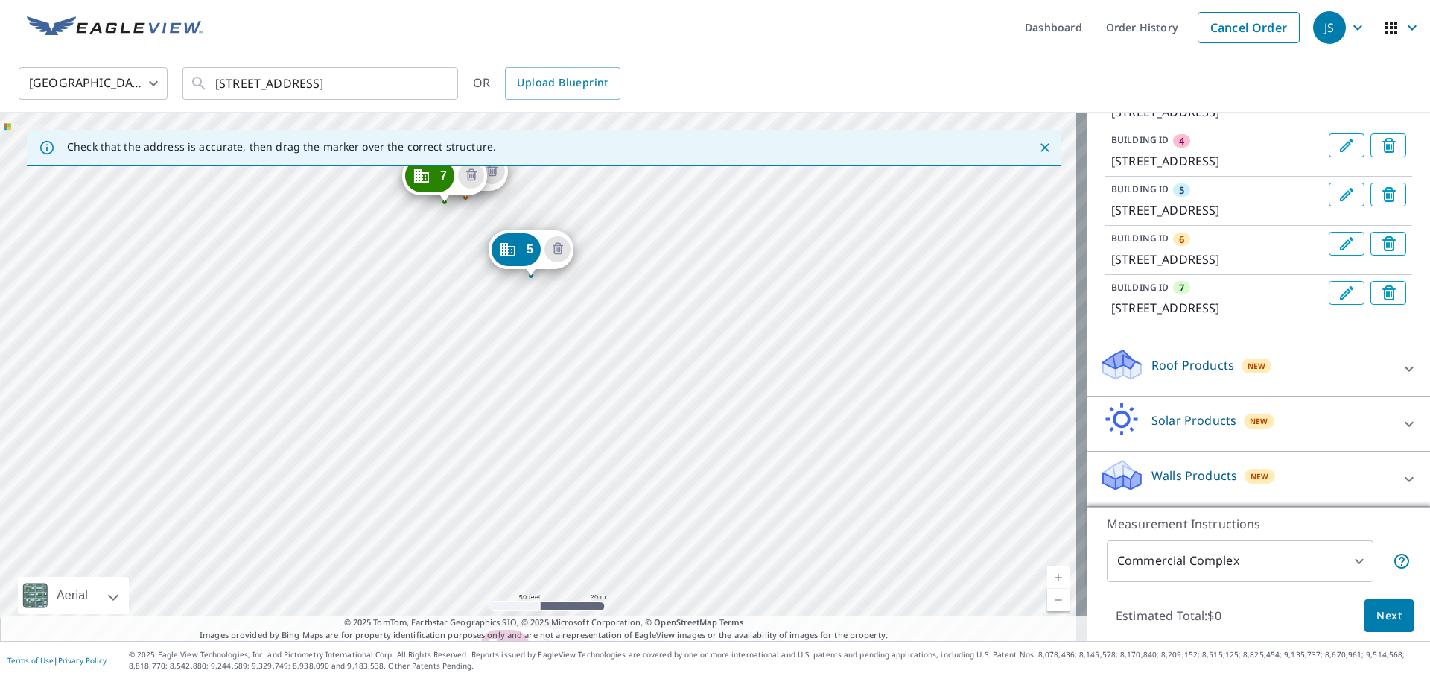
click at [440, 226] on div "2 [STREET_ADDRESS] 3 [STREET_ADDRESS] 4 [STREET_ADDRESS] 5 [STREET_ADDRESS] 6 […" at bounding box center [544, 377] width 1088 height 528
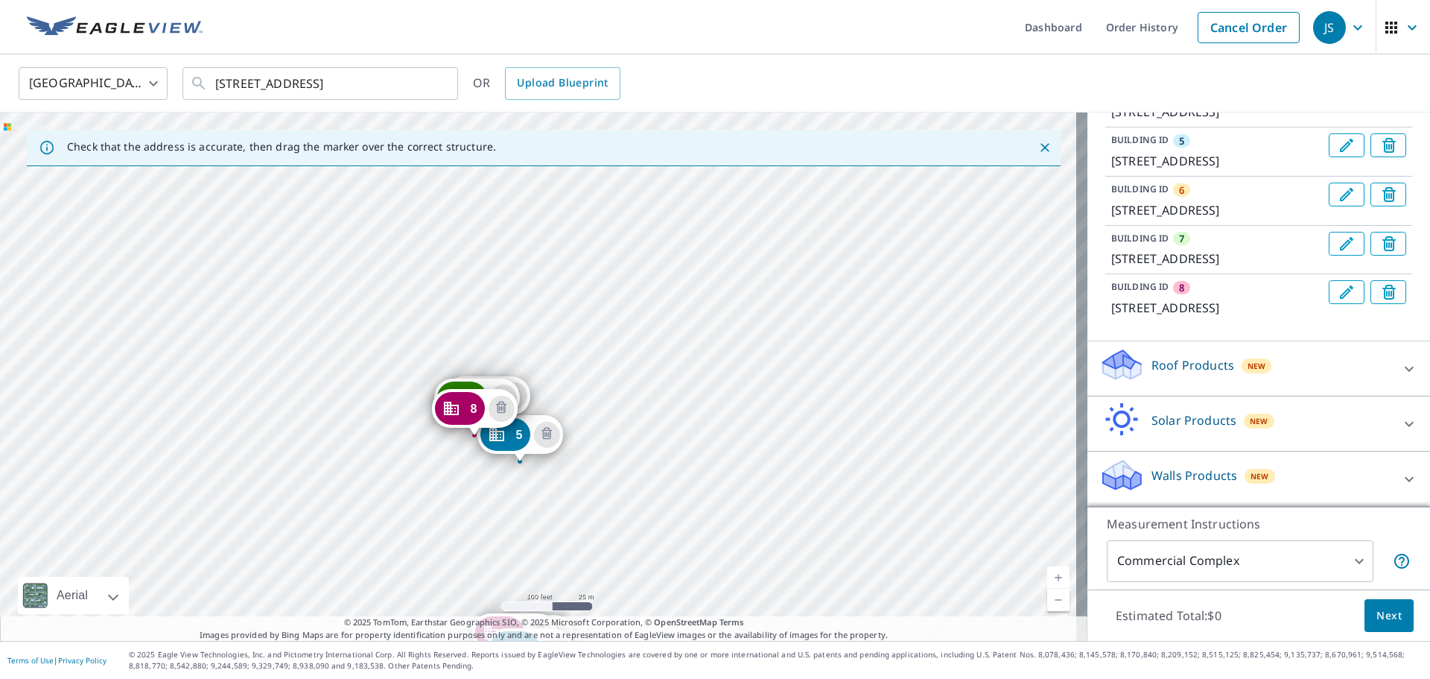
drag, startPoint x: 510, startPoint y: 231, endPoint x: 441, endPoint y: 510, distance: 287.9
click at [445, 510] on div "2 [STREET_ADDRESS] 3 [STREET_ADDRESS] 4 [STREET_ADDRESS] 5 [STREET_ADDRESS] [GE…" at bounding box center [544, 377] width 1088 height 528
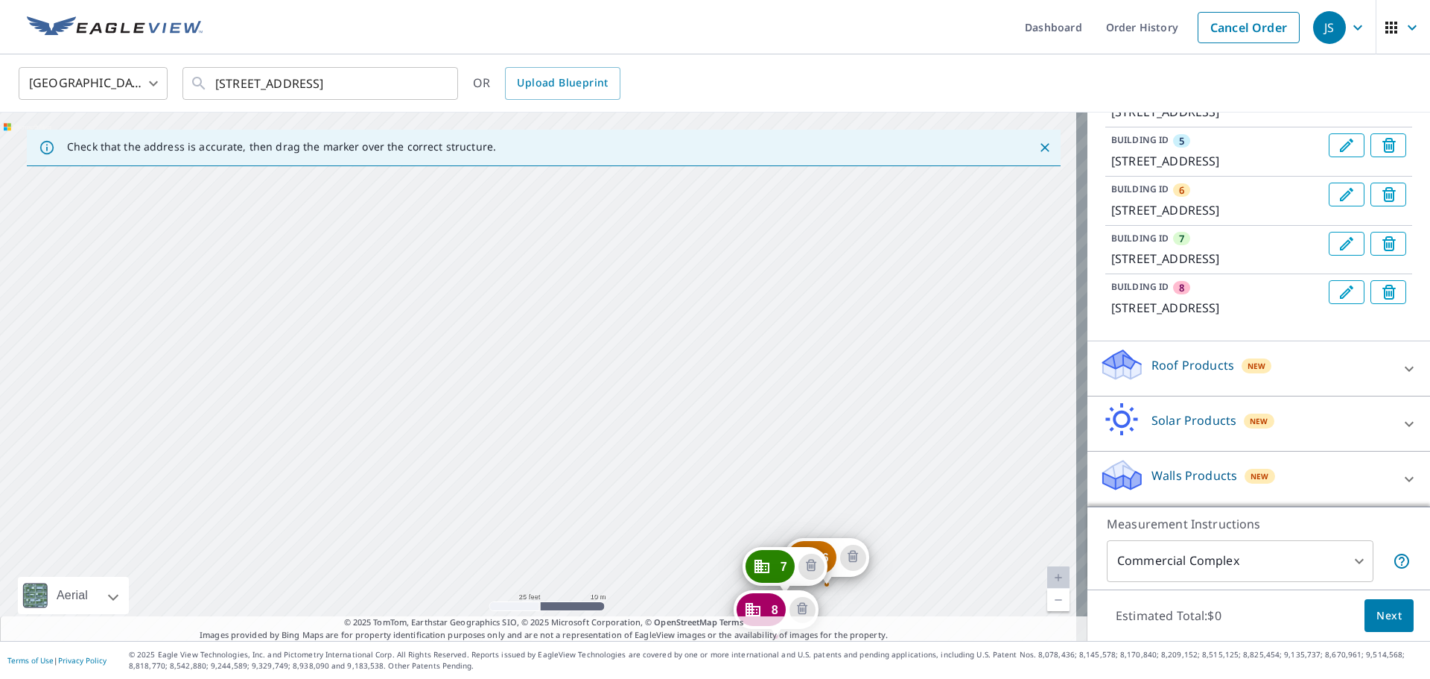
drag, startPoint x: 563, startPoint y: 422, endPoint x: 595, endPoint y: 306, distance: 120.6
click at [595, 306] on div "2 [STREET_ADDRESS] 3 [STREET_ADDRESS] 4 [STREET_ADDRESS] 5 [STREET_ADDRESS] [GE…" at bounding box center [544, 377] width 1088 height 528
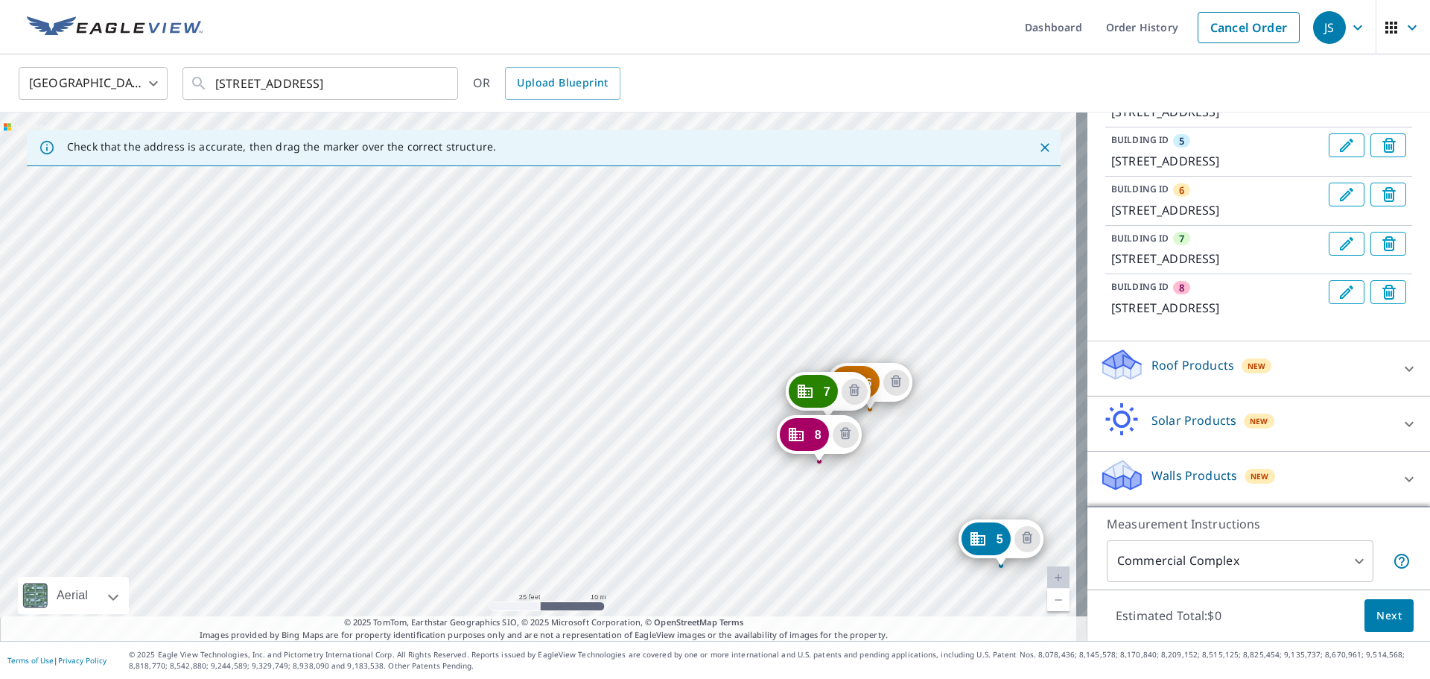
drag, startPoint x: 369, startPoint y: 281, endPoint x: 355, endPoint y: 262, distance: 23.0
click at [369, 258] on div "2 [STREET_ADDRESS] 3 [STREET_ADDRESS] 4 [STREET_ADDRESS] 5 [STREET_ADDRESS] [GE…" at bounding box center [544, 377] width 1088 height 528
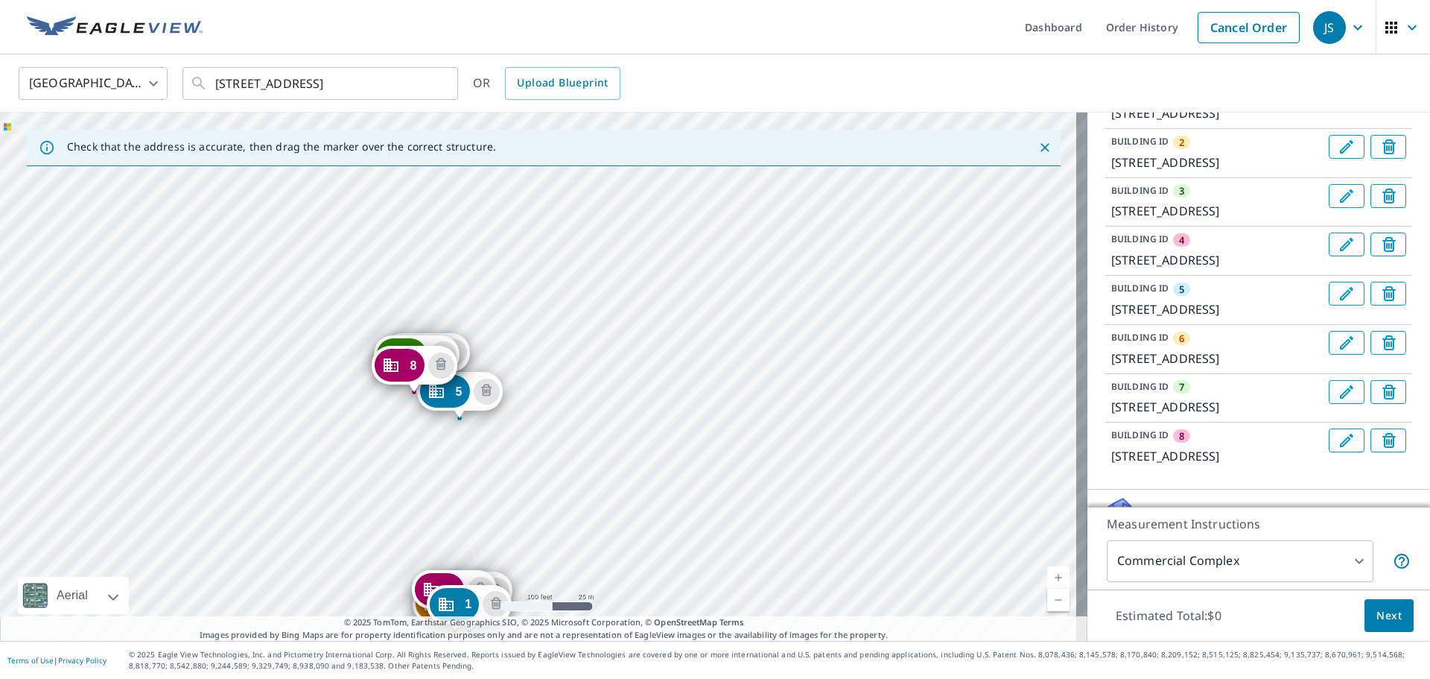
scroll to position [481, 0]
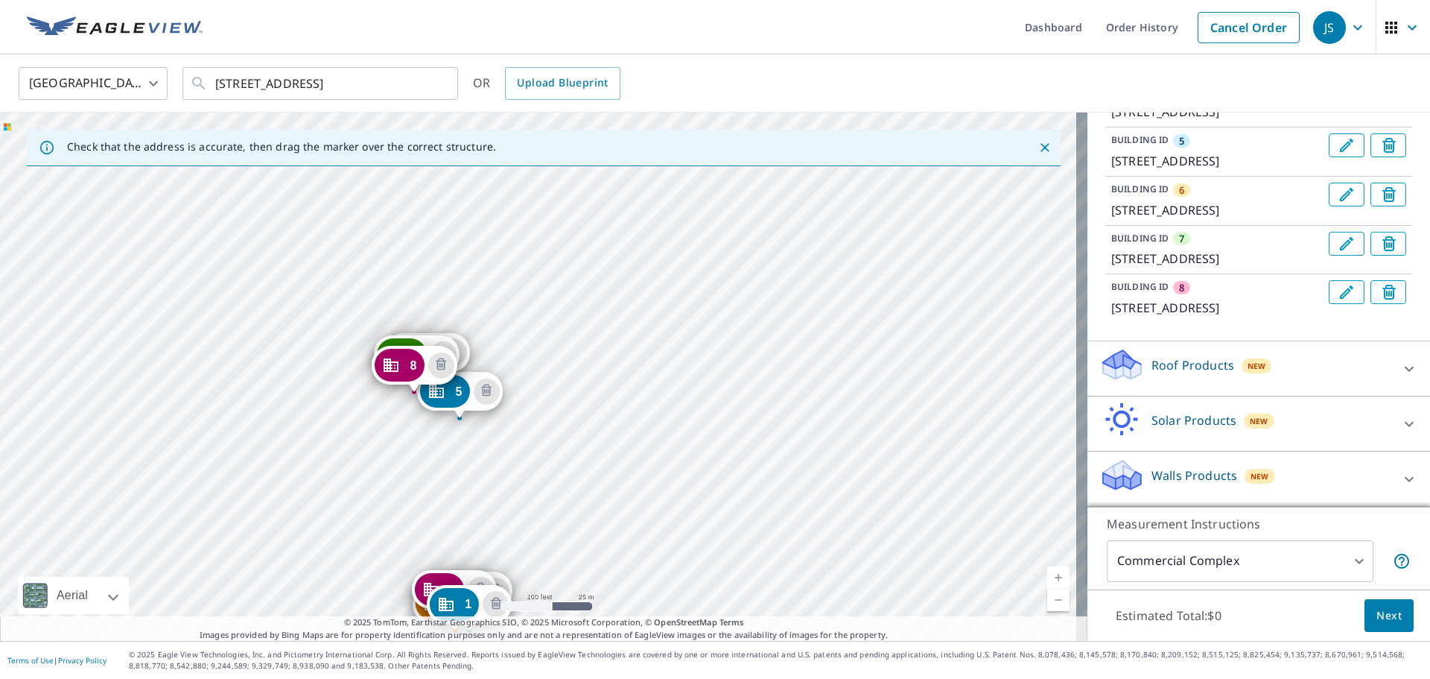
click at [1405, 479] on icon at bounding box center [1409, 478] width 9 height 5
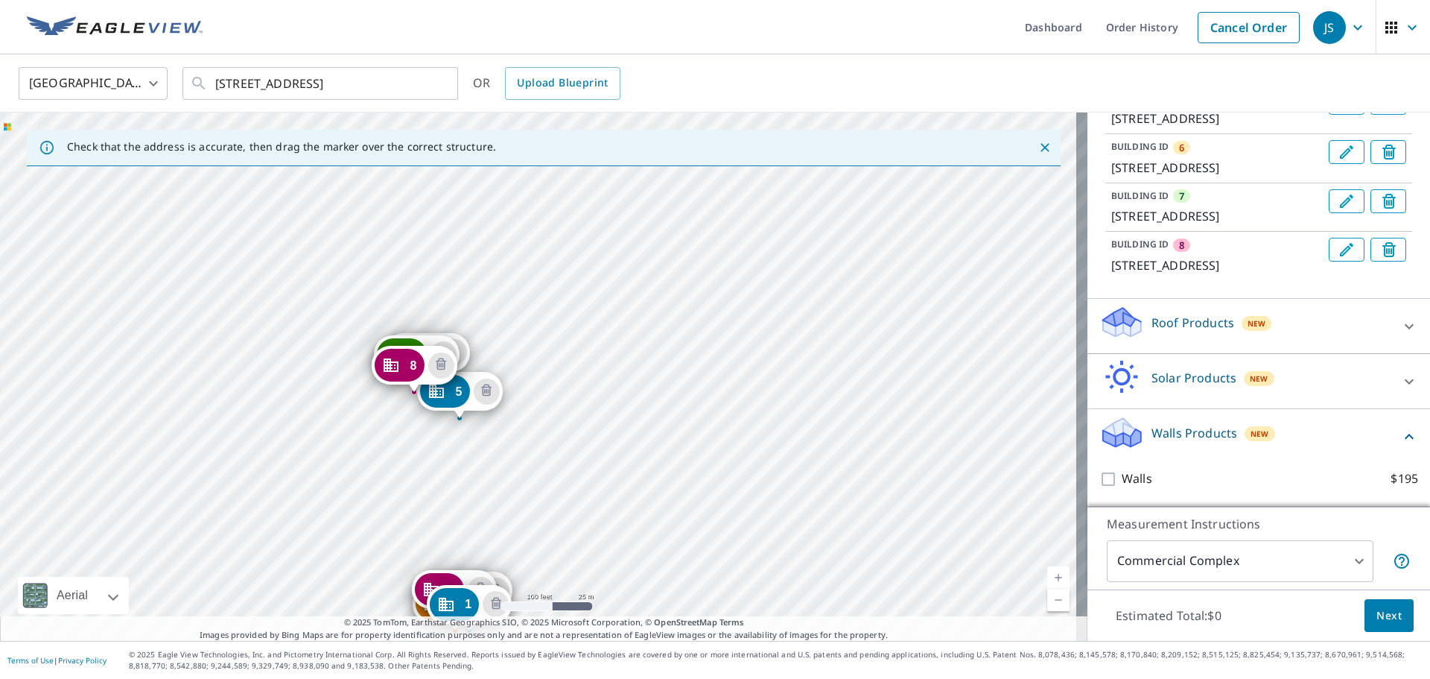
scroll to position [523, 0]
click at [1212, 333] on div "Roof Products New" at bounding box center [1246, 326] width 292 height 42
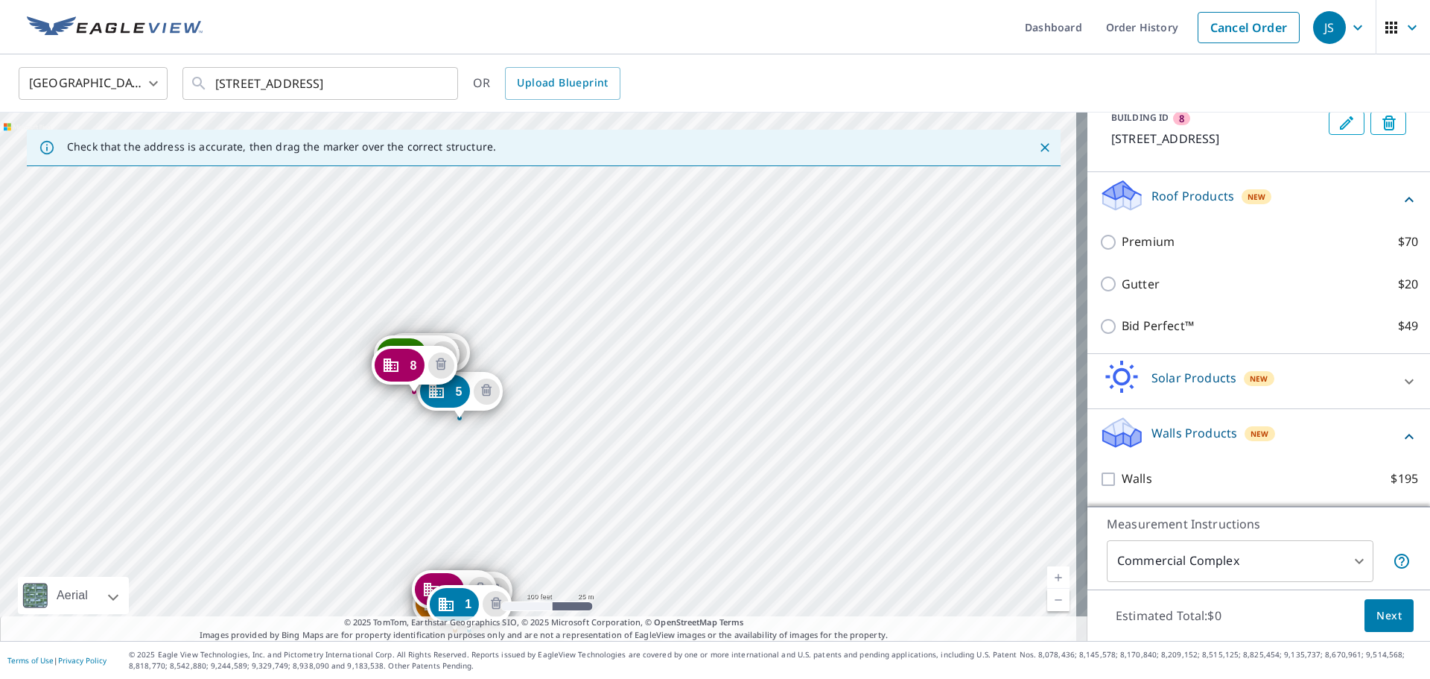
scroll to position [650, 0]
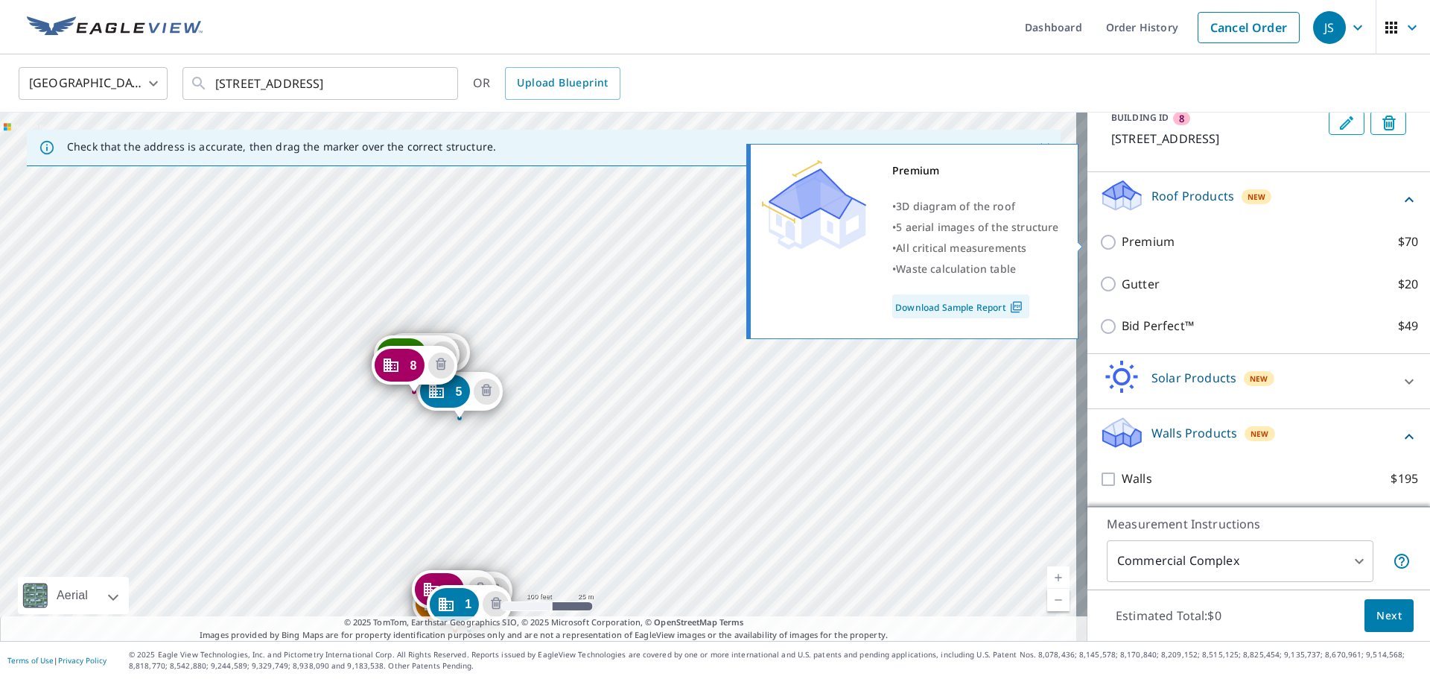
click at [1100, 242] on input "Premium $70" at bounding box center [1111, 242] width 22 height 18
checkbox input "true"
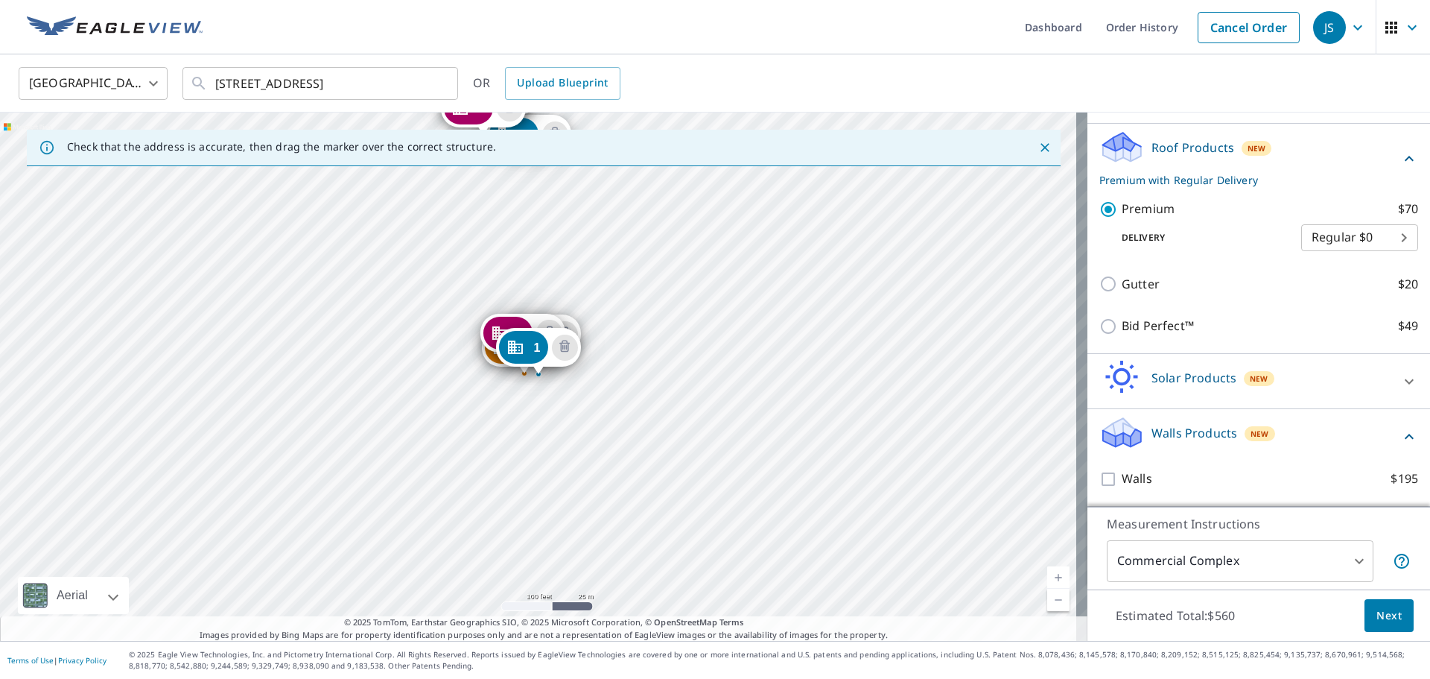
scroll to position [698, 0]
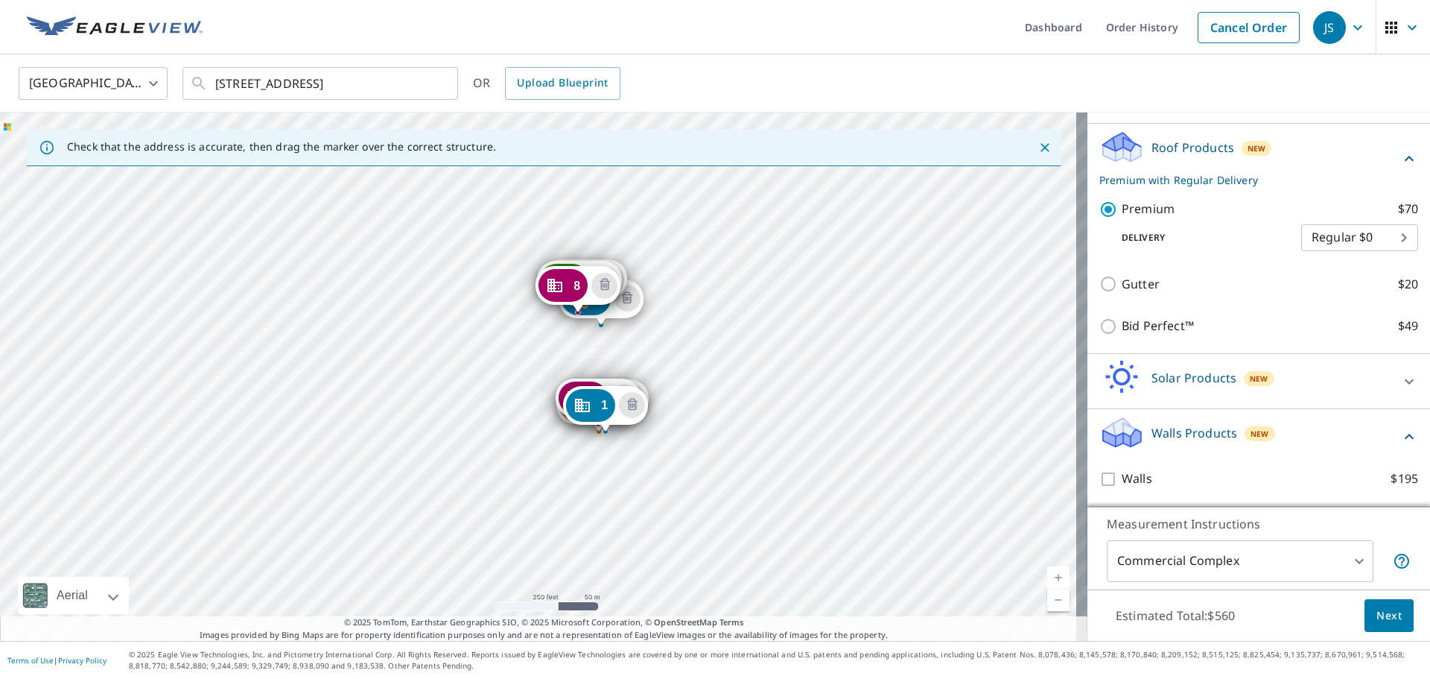
drag, startPoint x: 758, startPoint y: 261, endPoint x: 721, endPoint y: 412, distance: 155.8
click at [721, 412] on div "2 [STREET_ADDRESS] 3 [STREET_ADDRESS] 4 [STREET_ADDRESS] 5 [STREET_ADDRESS] [GE…" at bounding box center [544, 377] width 1088 height 528
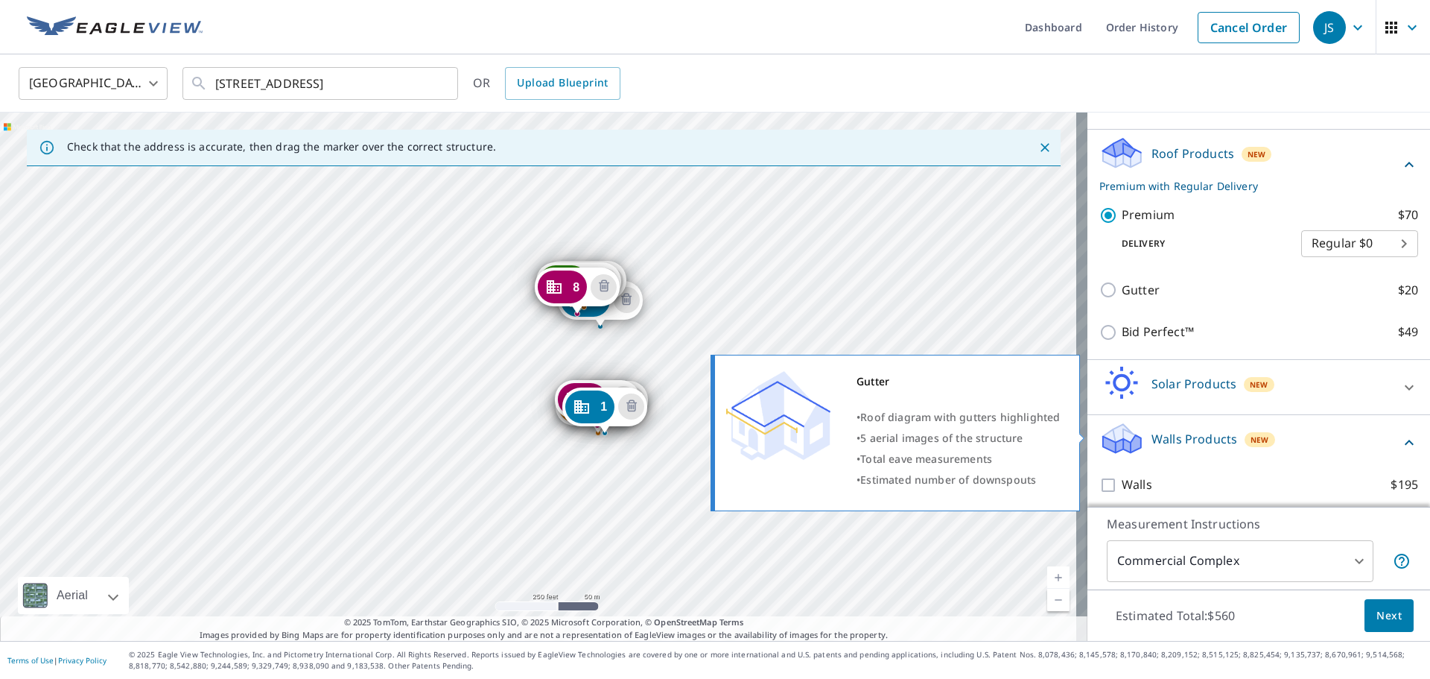
scroll to position [624, 0]
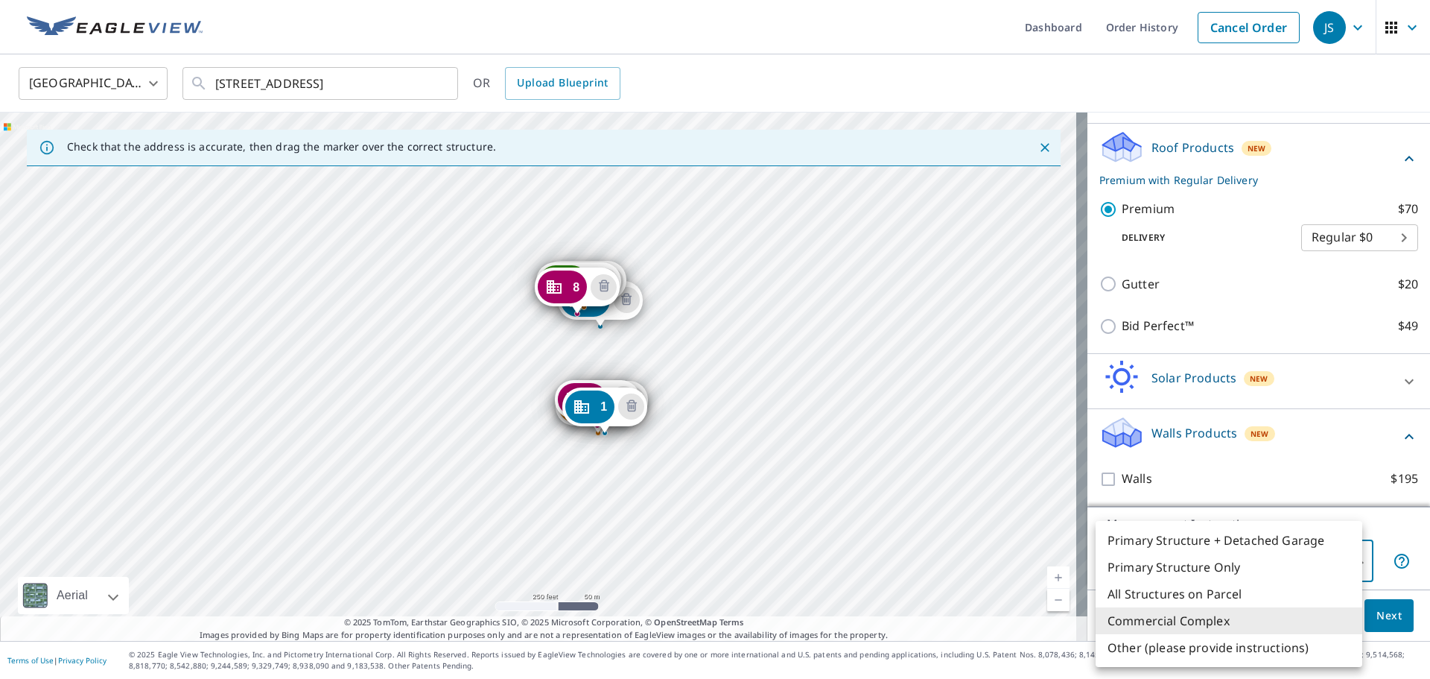
click at [1354, 560] on body "JS JS Dashboard Order History Cancel Order JS [GEOGRAPHIC_DATA] [GEOGRAPHIC_DAT…" at bounding box center [715, 339] width 1430 height 679
click at [1322, 447] on div at bounding box center [715, 339] width 1430 height 679
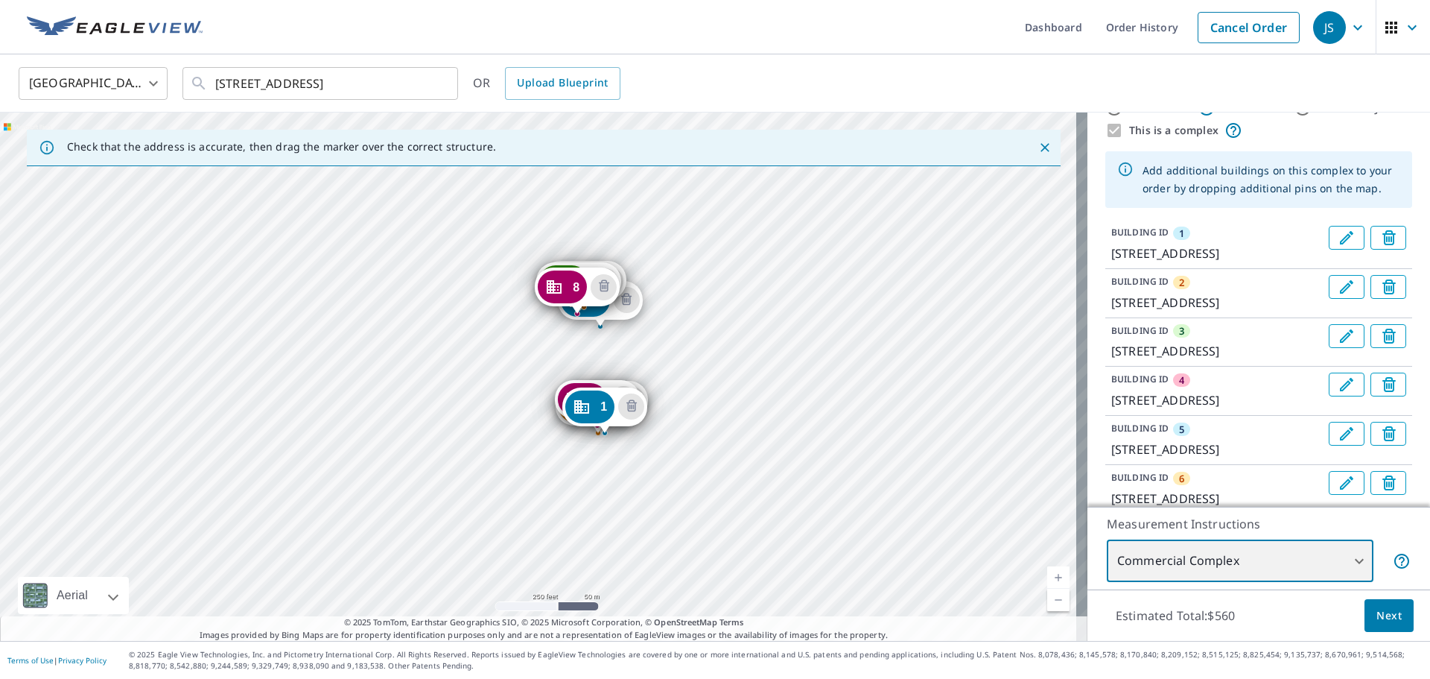
scroll to position [0, 0]
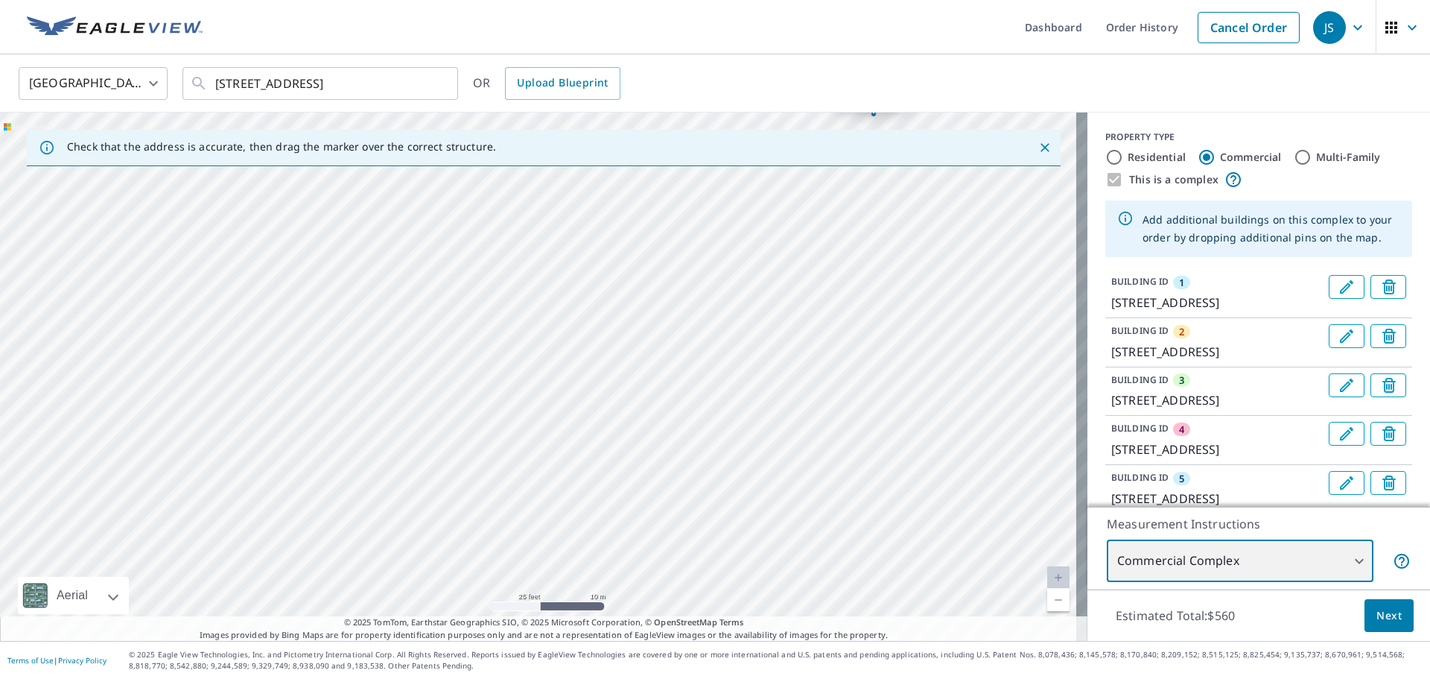
drag, startPoint x: 410, startPoint y: 215, endPoint x: 443, endPoint y: 714, distance: 499.5
click at [443, 678] on html "JS JS Dashboard Order History Cancel Order JS [GEOGRAPHIC_DATA] [GEOGRAPHIC_DAT…" at bounding box center [715, 339] width 1430 height 679
click at [440, 540] on div "2 [STREET_ADDRESS] 3 [STREET_ADDRESS] 4 [STREET_ADDRESS] 5 [STREET_ADDRESS] [GE…" at bounding box center [544, 377] width 1088 height 528
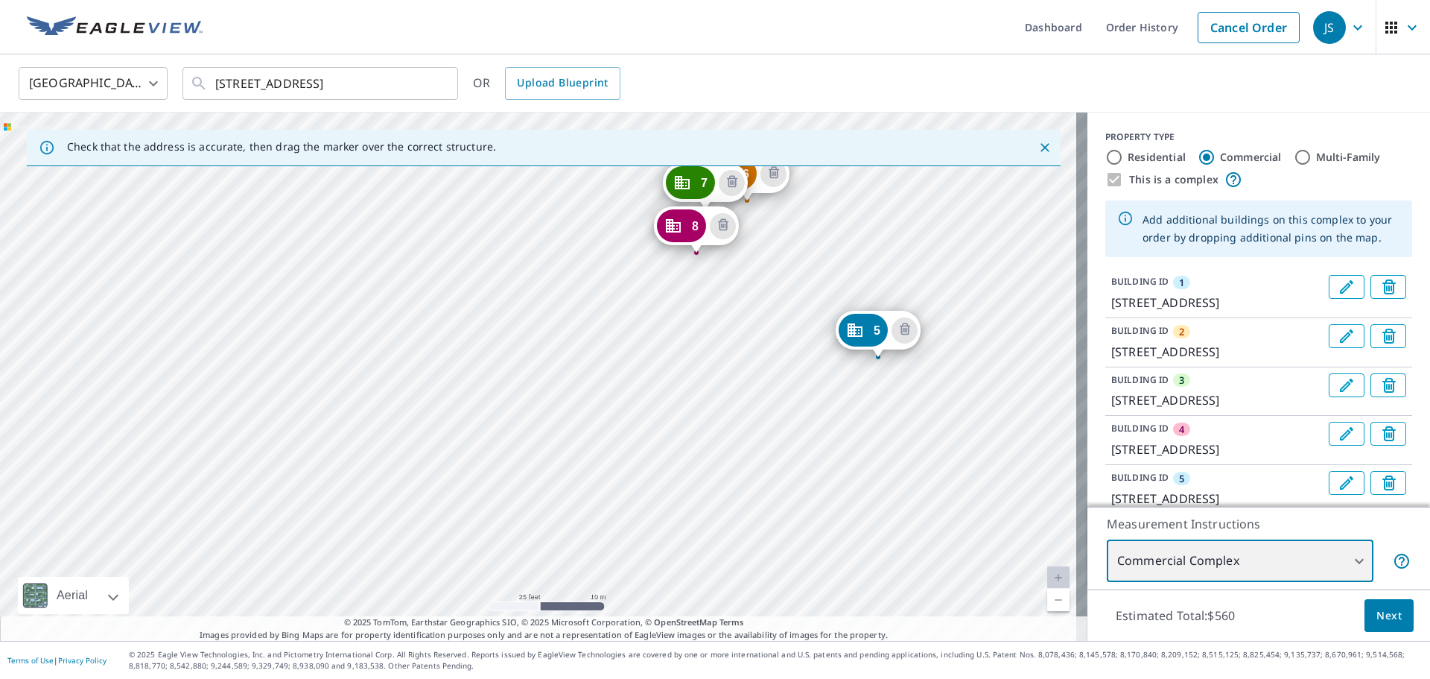
drag, startPoint x: 409, startPoint y: 287, endPoint x: 408, endPoint y: 569, distance: 282.4
click at [408, 569] on div "2 [STREET_ADDRESS] 3 [STREET_ADDRESS] 4 [STREET_ADDRESS] 5 [STREET_ADDRESS] [GE…" at bounding box center [544, 377] width 1088 height 528
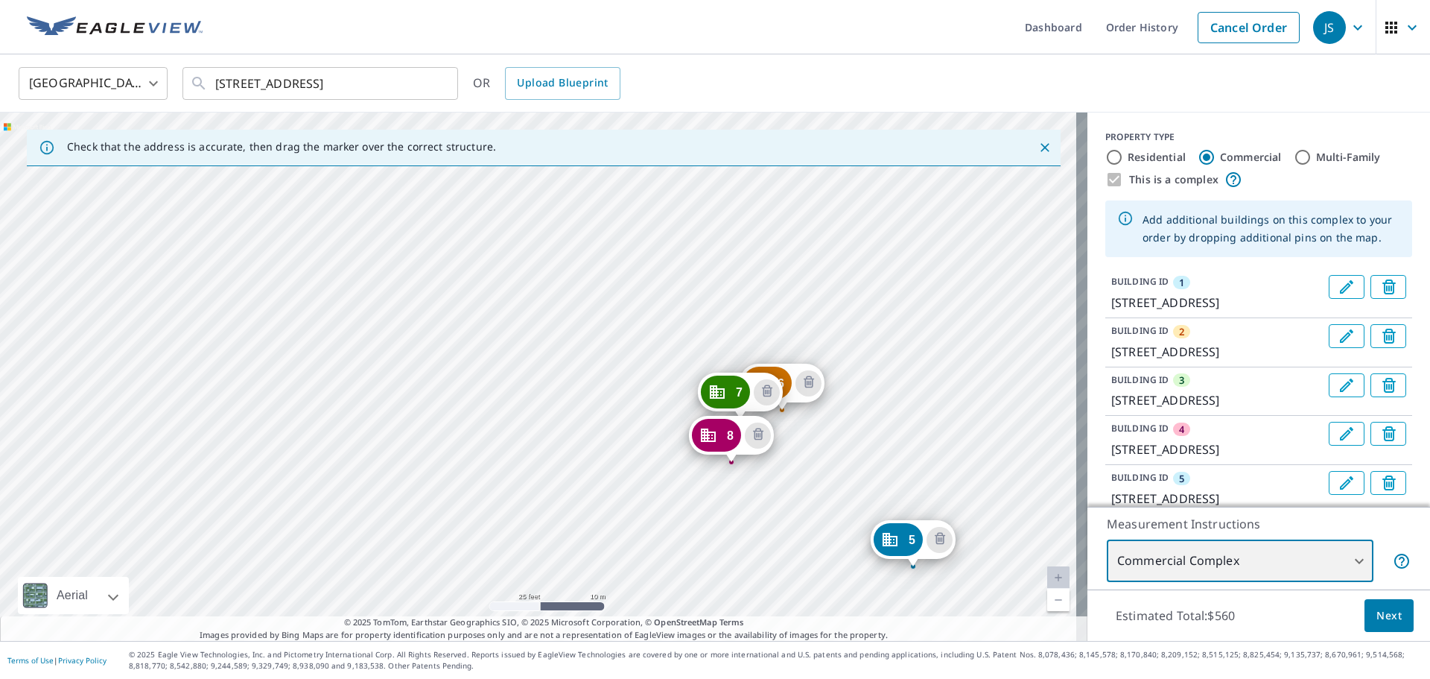
drag, startPoint x: 534, startPoint y: 324, endPoint x: 567, endPoint y: 533, distance: 211.9
click at [567, 533] on div "2 [STREET_ADDRESS] 3 [STREET_ADDRESS] 4 [STREET_ADDRESS] 5 [STREET_ADDRESS] [GE…" at bounding box center [544, 377] width 1088 height 528
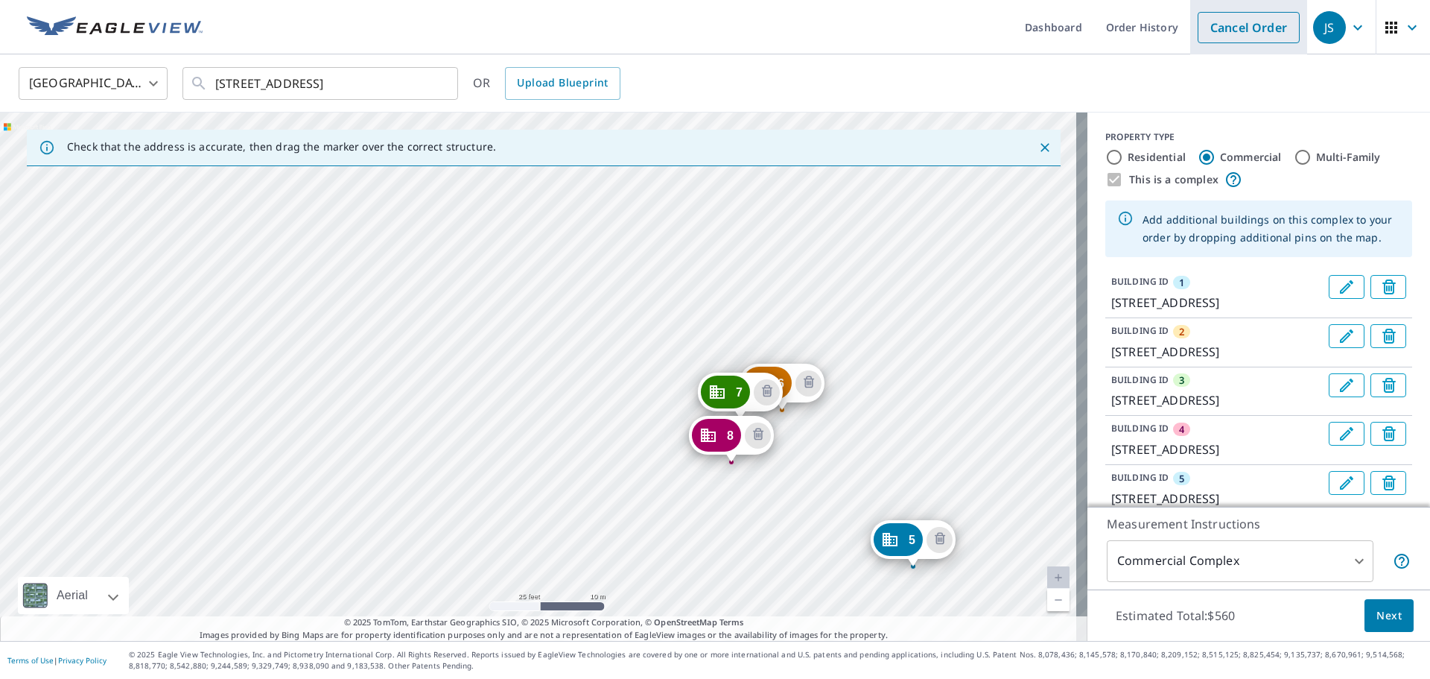
click at [1243, 31] on link "Cancel Order" at bounding box center [1249, 27] width 102 height 31
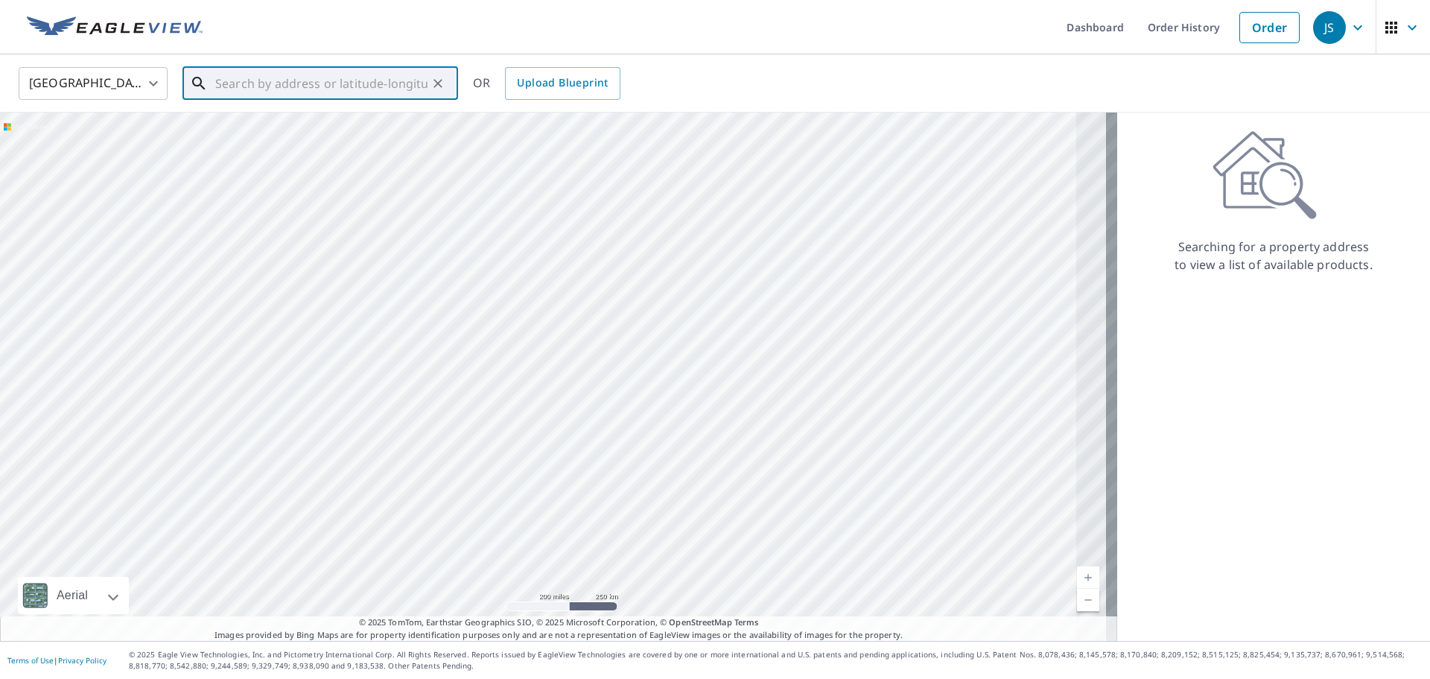
click at [320, 100] on div "​" at bounding box center [321, 83] width 276 height 33
click at [288, 133] on span "[STREET_ADDRESS]" at bounding box center [329, 127] width 234 height 18
type input "[STREET_ADDRESS]"
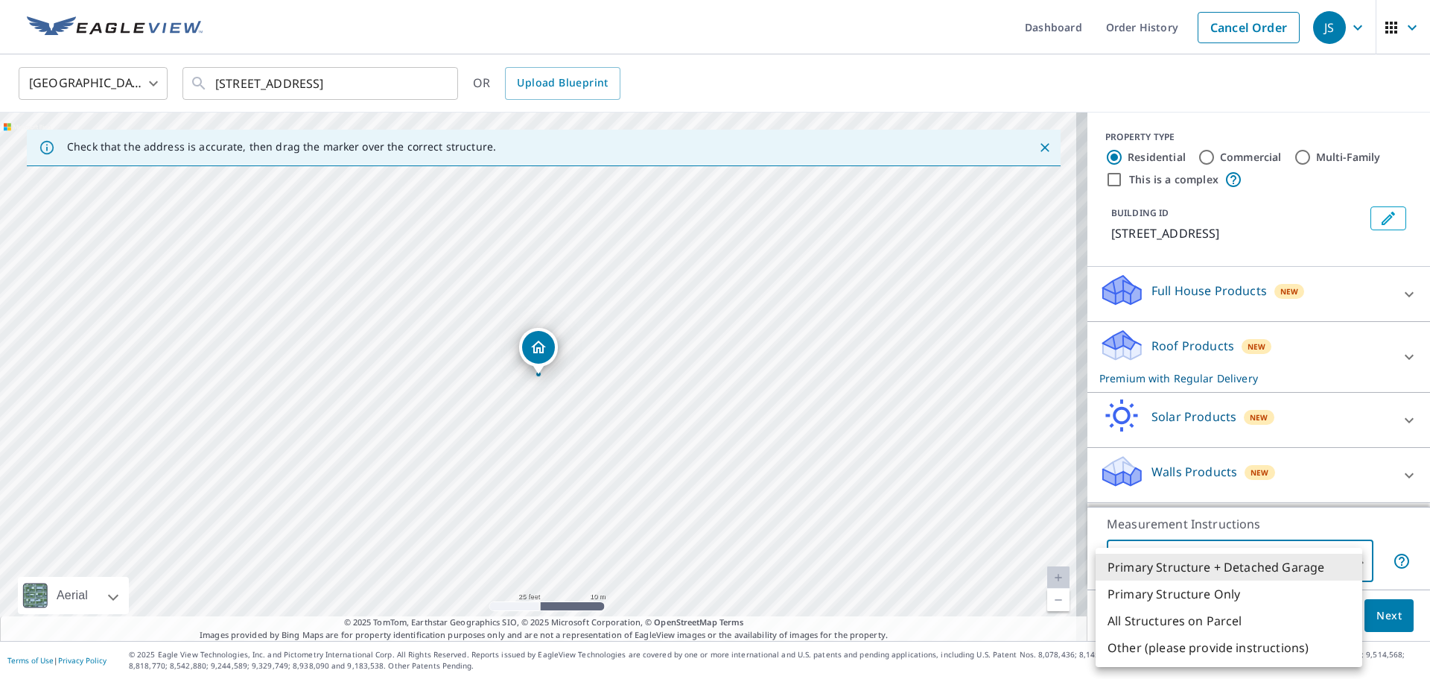
click at [1349, 557] on body "JS JS Dashboard Order History Cancel Order JS United States [GEOGRAPHIC_DATA] ​…" at bounding box center [715, 339] width 1430 height 679
click at [1293, 198] on div at bounding box center [715, 339] width 1430 height 679
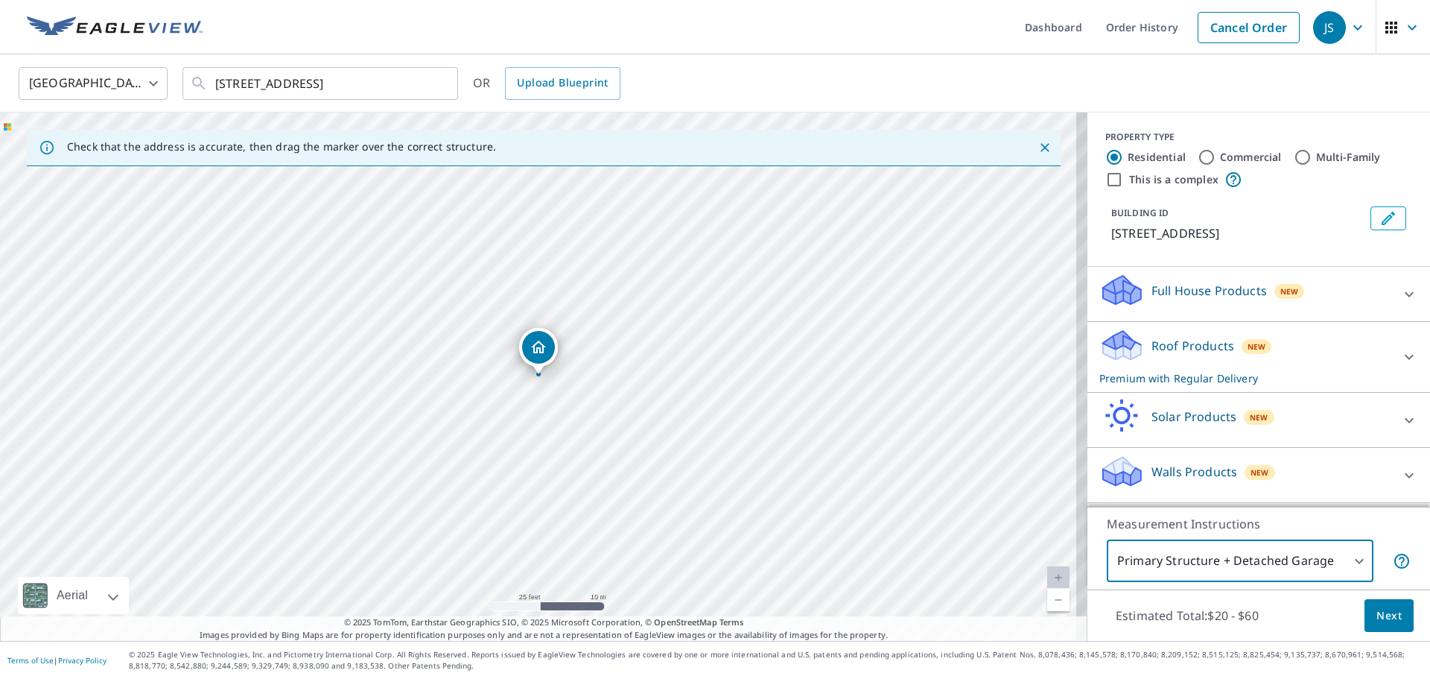
click at [1353, 562] on body "JS JS Dashboard Order History Cancel Order JS United States [GEOGRAPHIC_DATA] ​…" at bounding box center [715, 339] width 1430 height 679
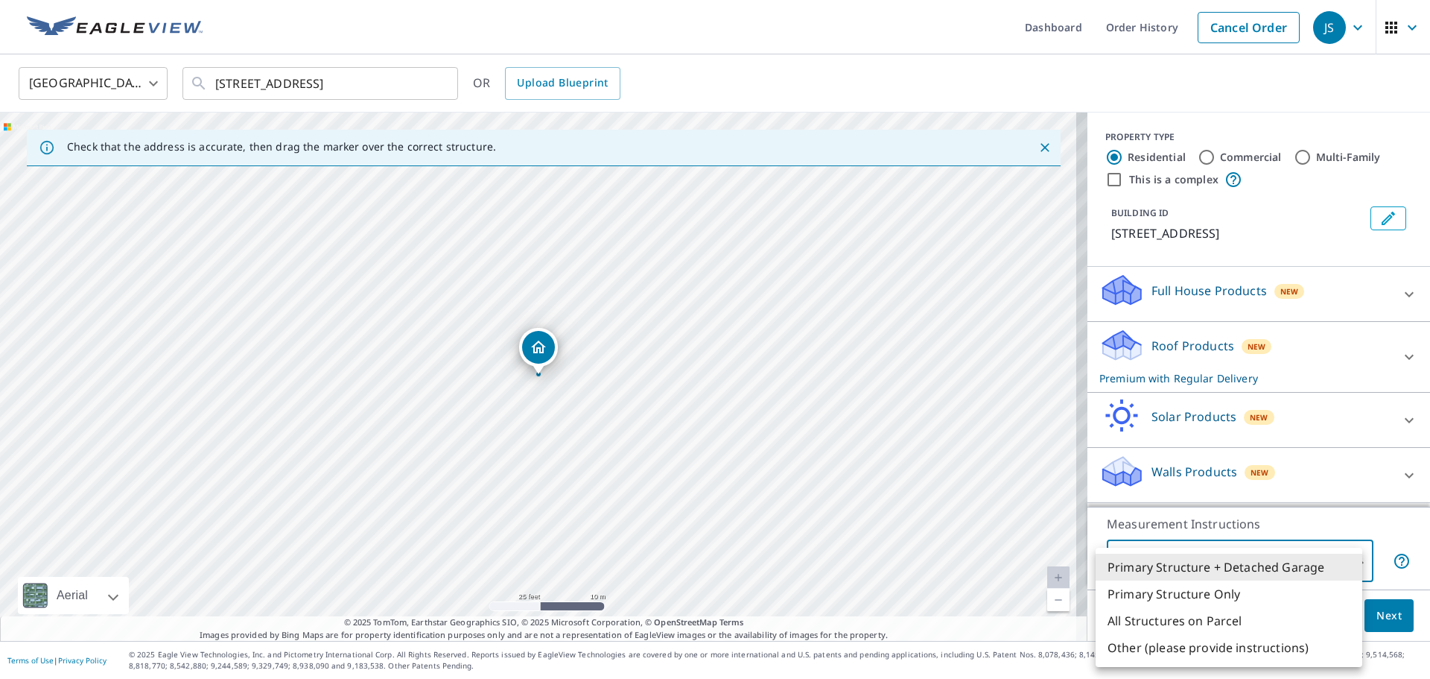
click at [1226, 598] on li "Primary Structure Only" at bounding box center [1229, 593] width 267 height 27
type input "2"
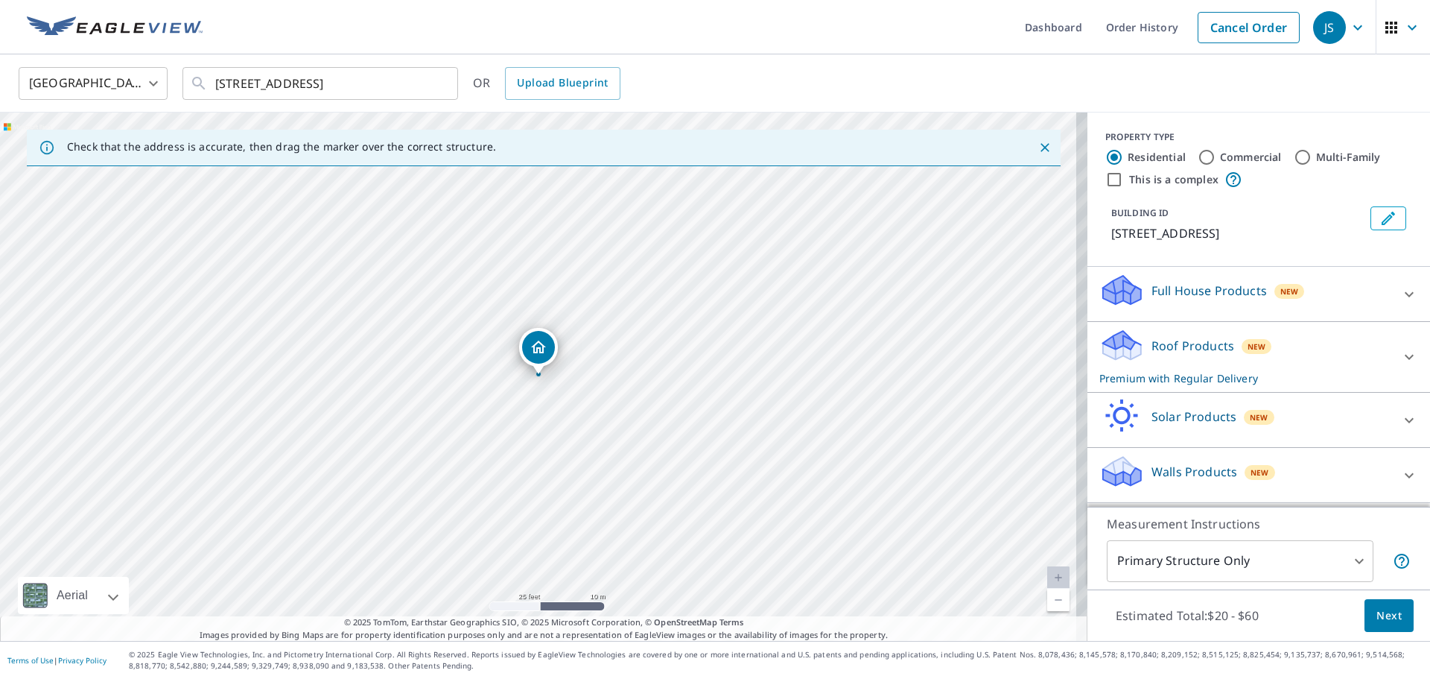
click at [1207, 475] on p "Walls Products" at bounding box center [1195, 472] width 86 height 18
click at [1401, 471] on icon at bounding box center [1410, 475] width 18 height 18
click at [1366, 457] on div "Walls Products New" at bounding box center [1246, 475] width 292 height 42
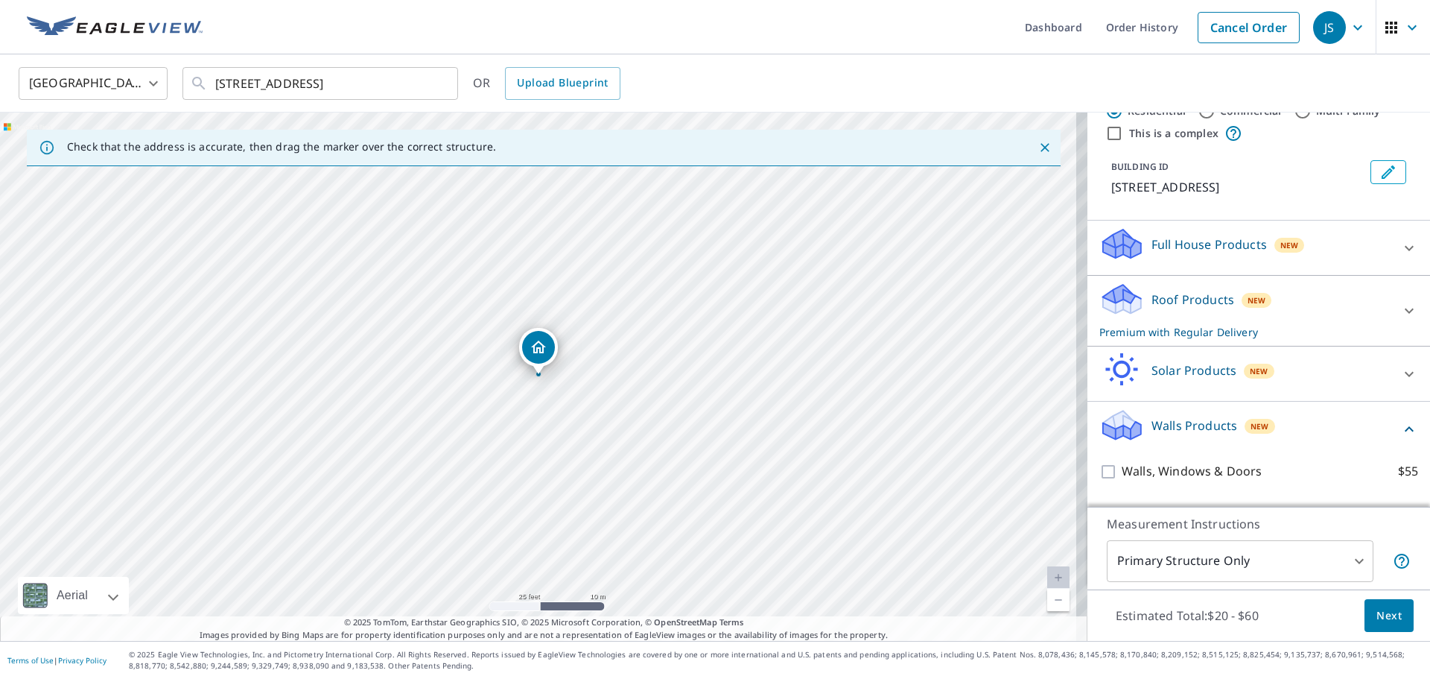
scroll to position [80, 0]
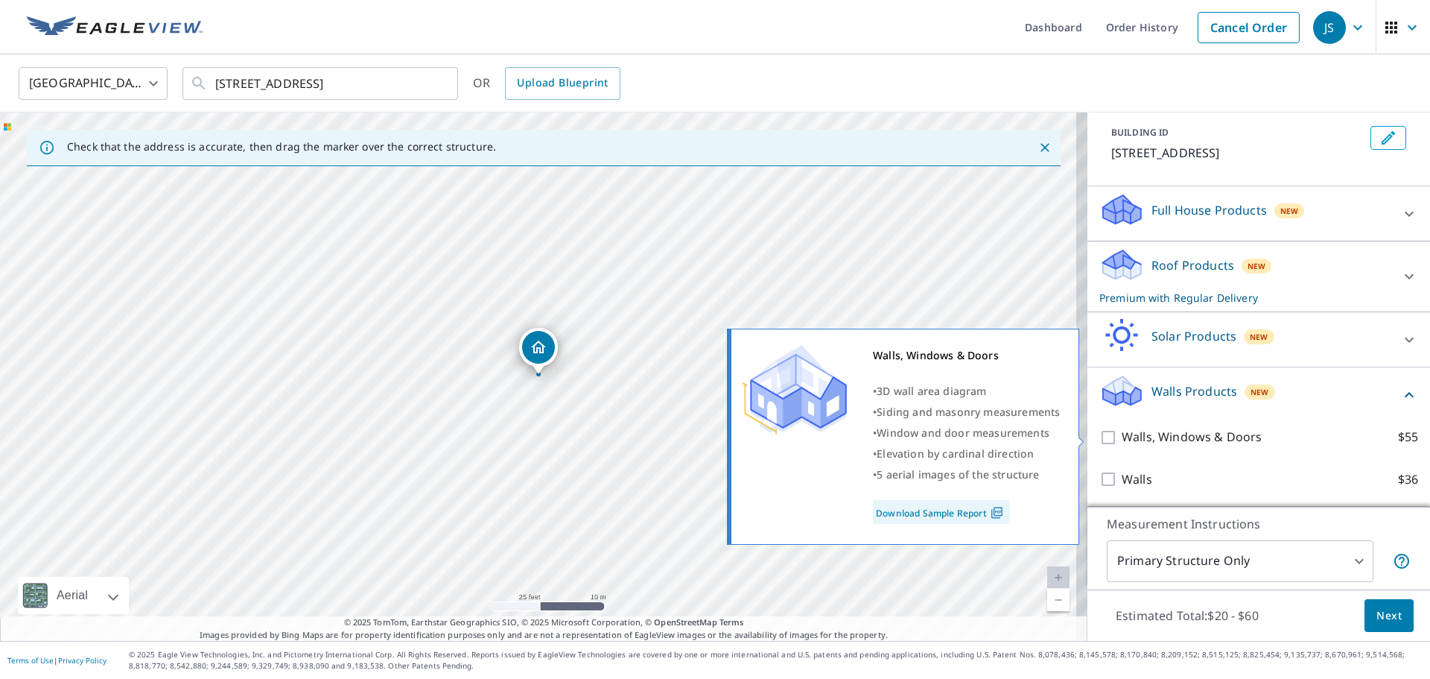
click at [1100, 437] on input "Walls, Windows & Doors $55" at bounding box center [1111, 437] width 22 height 18
checkbox input "true"
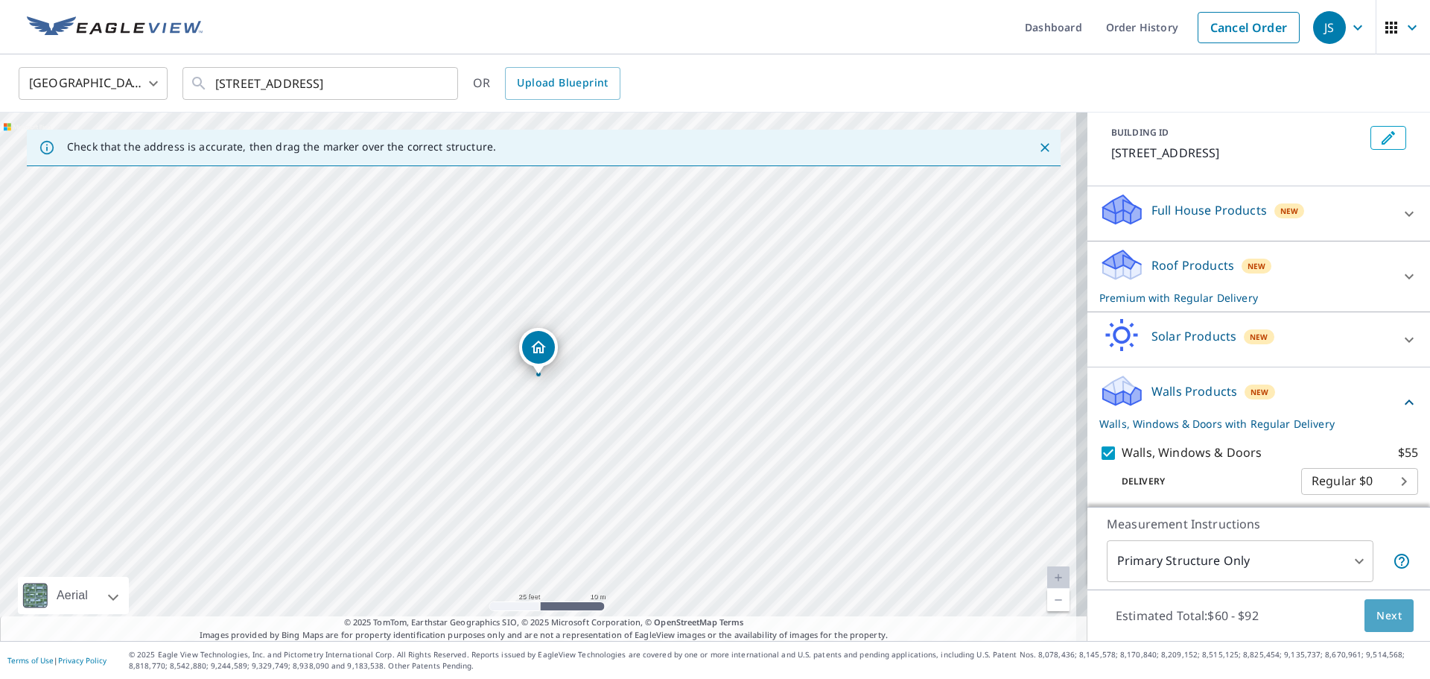
click at [1383, 609] on span "Next" at bounding box center [1389, 615] width 25 height 19
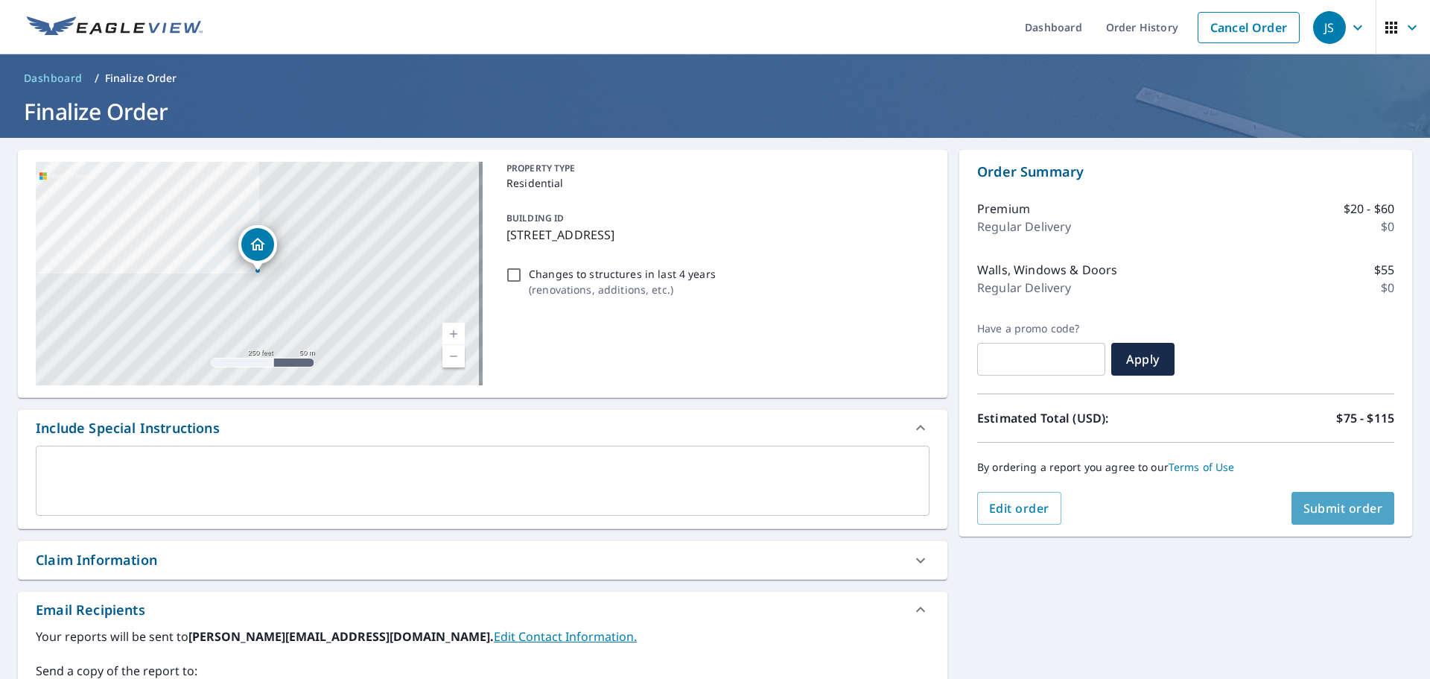
click at [1314, 504] on span "Submit order" at bounding box center [1344, 508] width 80 height 16
checkbox input "true"
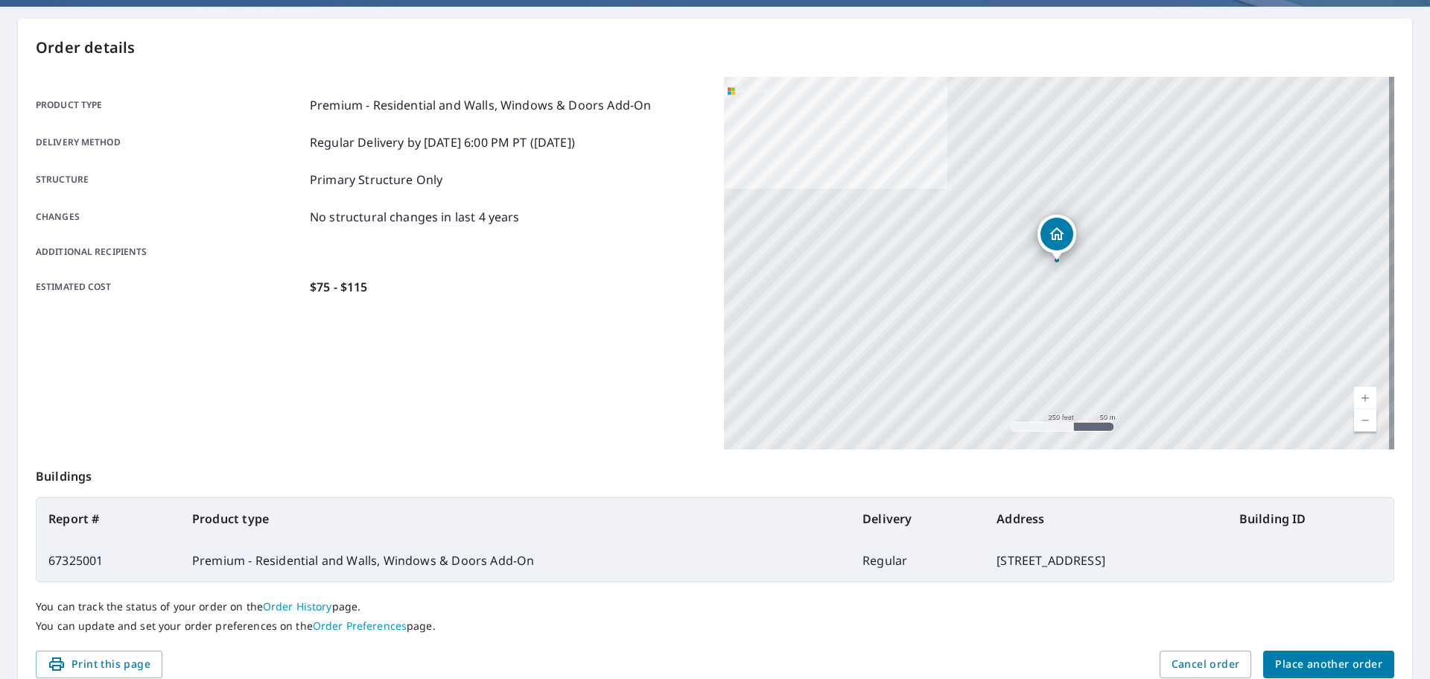
scroll to position [198, 0]
